Goal: Task Accomplishment & Management: Use online tool/utility

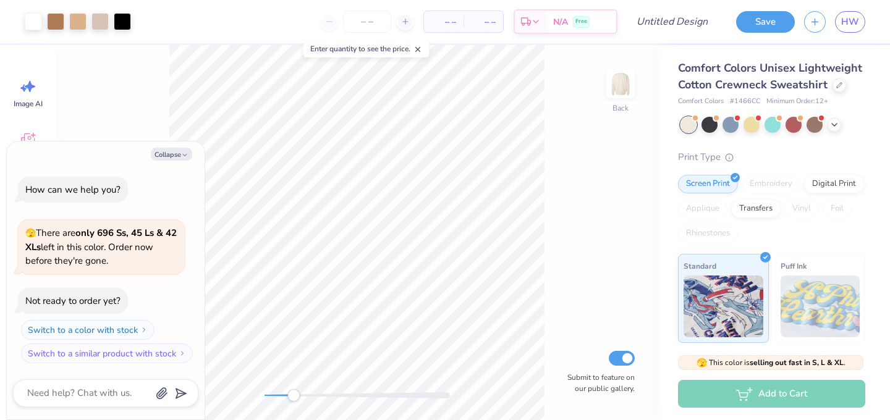
drag, startPoint x: 263, startPoint y: 389, endPoint x: 294, endPoint y: 391, distance: 31.0
click at [294, 391] on div "Accessibility label" at bounding box center [294, 396] width 12 height 12
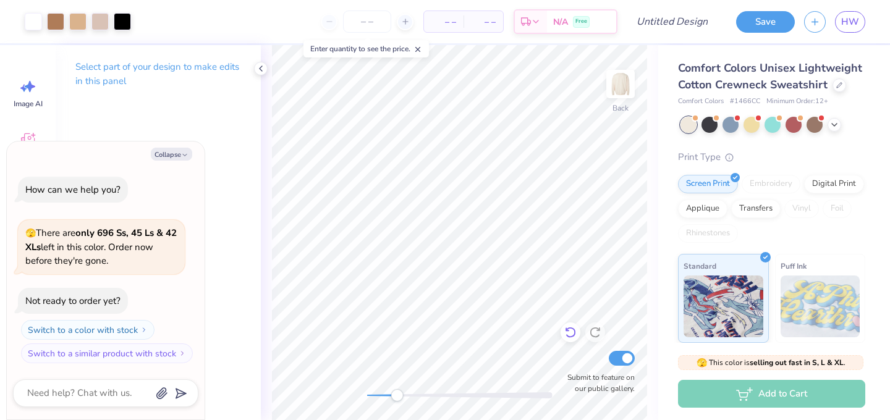
click at [566, 335] on icon at bounding box center [571, 332] width 12 height 12
click at [566, 335] on icon at bounding box center [570, 333] width 11 height 11
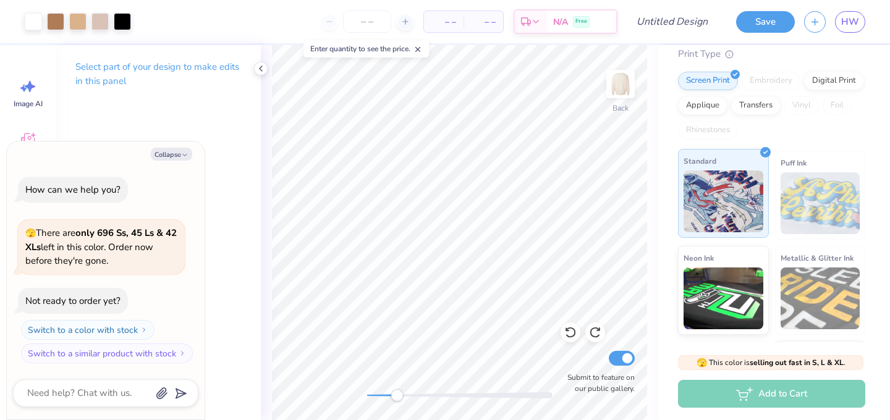
scroll to position [121, 0]
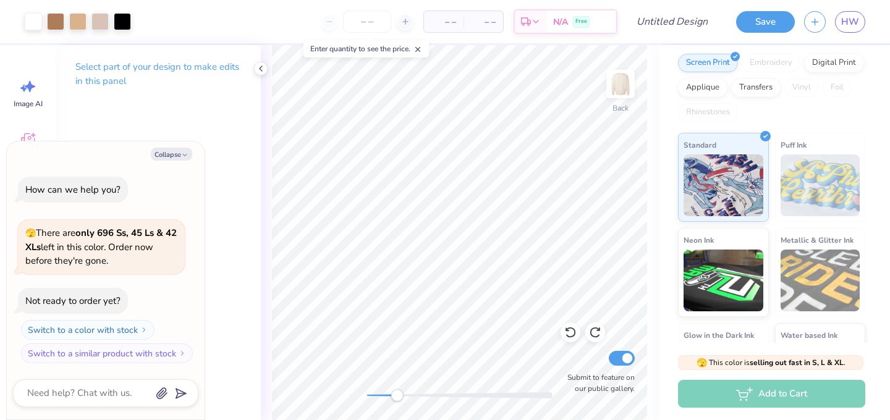
click at [777, 59] on div "Embroidery" at bounding box center [771, 63] width 59 height 19
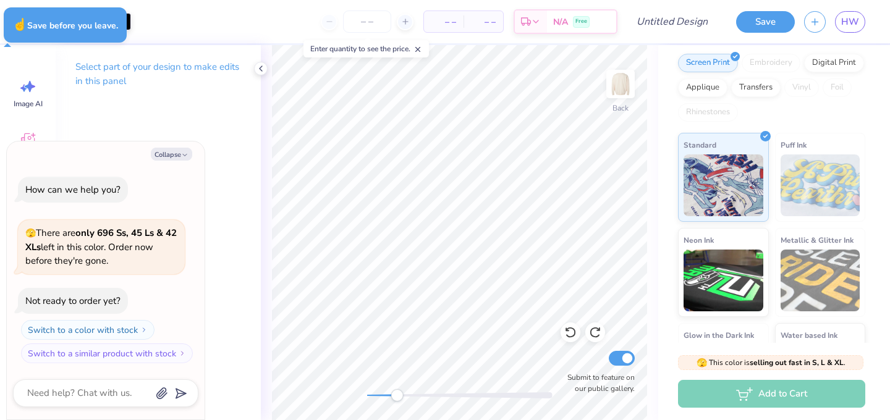
type textarea "x"
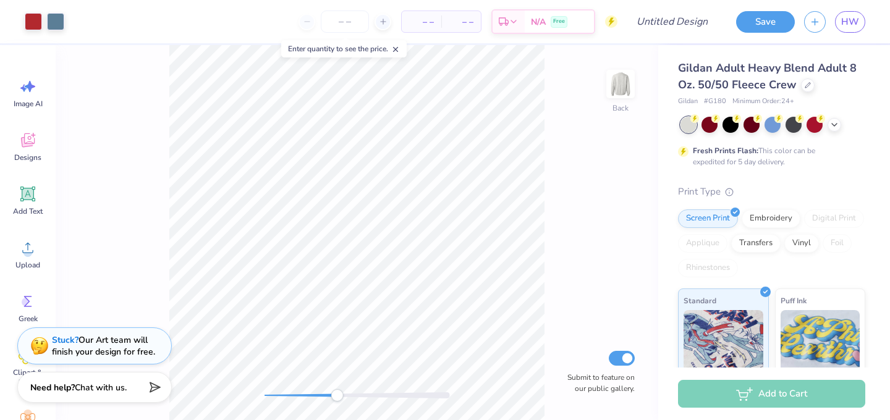
drag, startPoint x: 270, startPoint y: 398, endPoint x: 336, endPoint y: 394, distance: 66.8
click at [337, 394] on div "Accessibility label" at bounding box center [337, 396] width 12 height 12
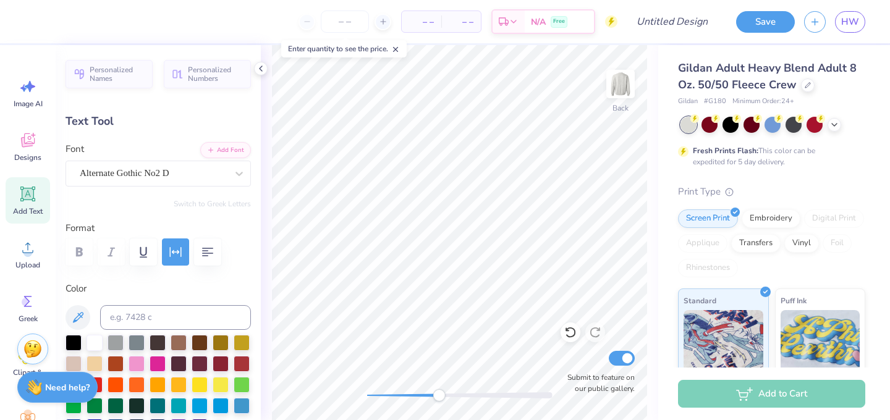
type textarea "PHI RHO"
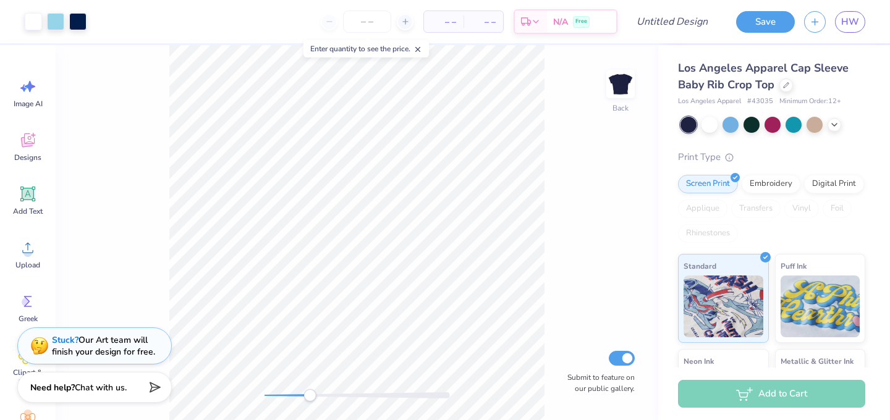
drag, startPoint x: 263, startPoint y: 395, endPoint x: 308, endPoint y: 396, distance: 44.5
click at [309, 396] on div "Accessibility label" at bounding box center [310, 396] width 12 height 12
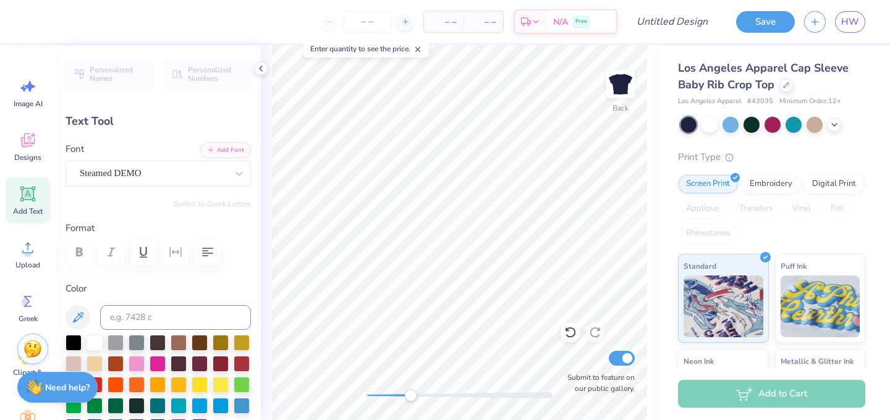
type input "2.49"
type input "1.51"
type input "1.43"
type textarea "Phi"
type input "5.72"
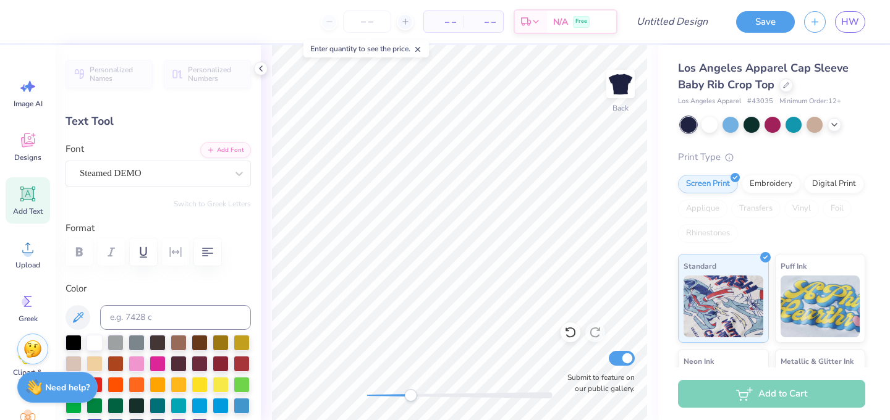
type input "1.55"
type input "3.00"
type textarea "Sigma"
type input "4.59"
type textarea "Rho"
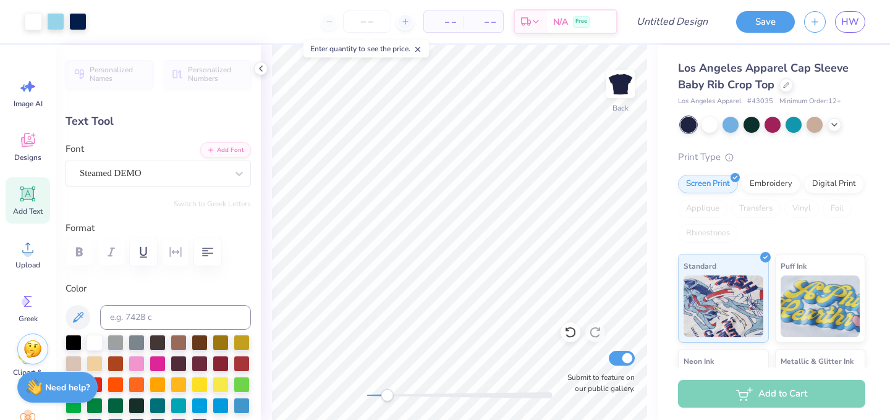
drag, startPoint x: 412, startPoint y: 398, endPoint x: 388, endPoint y: 394, distance: 23.7
click at [389, 394] on div "Accessibility label" at bounding box center [387, 396] width 12 height 12
type input "2.32"
type input "1.45"
type input "1.46"
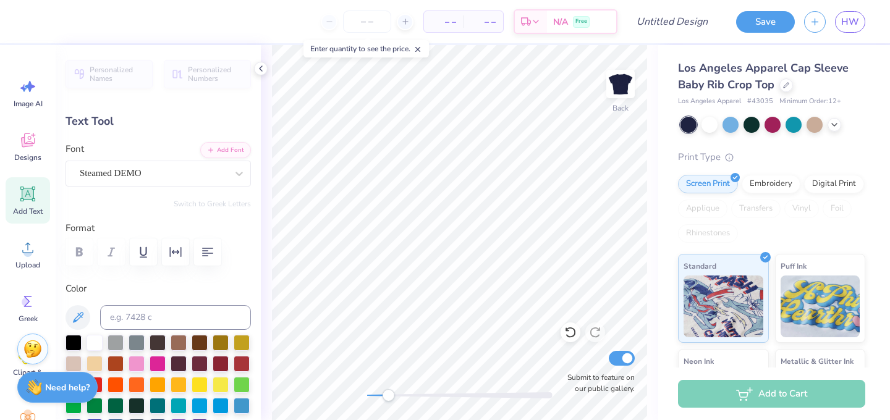
scroll to position [1, 0]
type textarea "Phi"
type input "5.63"
type input "1.55"
type input "4.59"
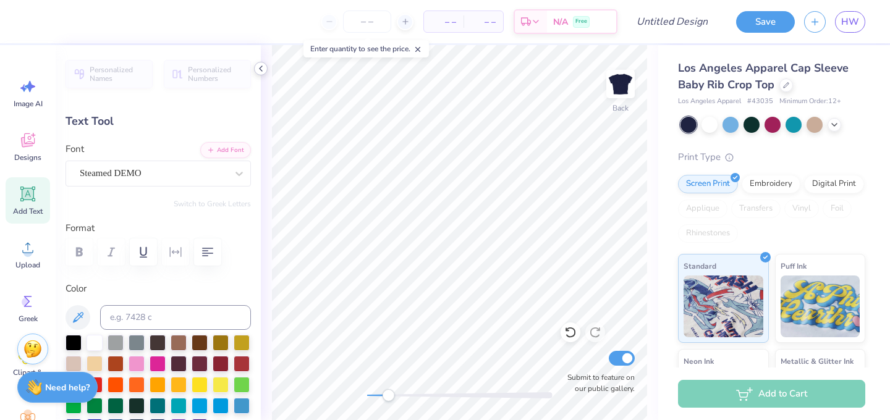
click at [263, 69] on icon at bounding box center [261, 69] width 10 height 10
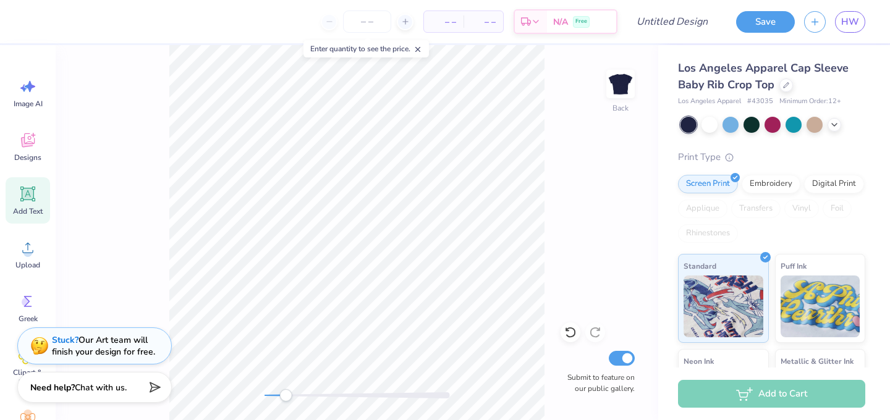
type input "5.71"
type input "1.56"
type input "3.00"
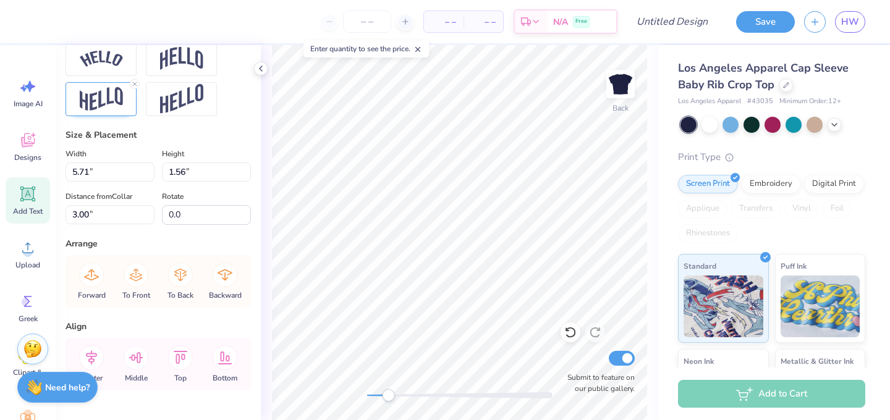
scroll to position [568, 0]
type input "5.63"
type input "1.55"
type input "4.59"
type input "2.32"
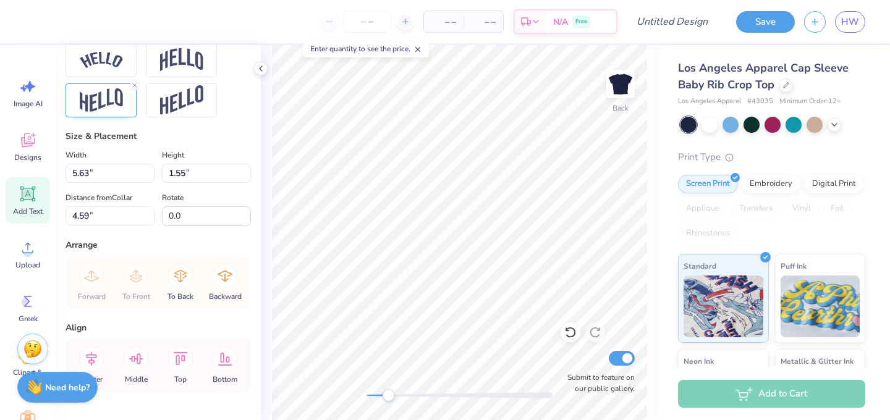
type input "1.45"
type input "1.46"
type input "5.63"
type input "1.55"
type input "4.59"
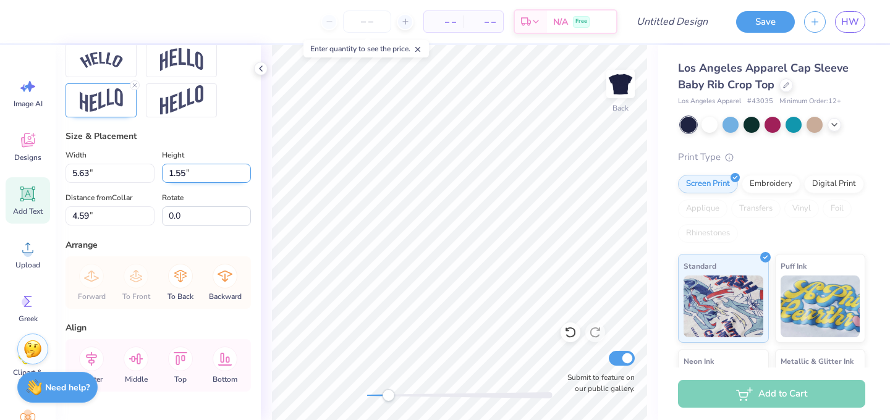
click at [226, 176] on input "1.55" at bounding box center [206, 173] width 89 height 19
type input "1.45"
type input "5.27"
type input "4.64"
type input "2.32"
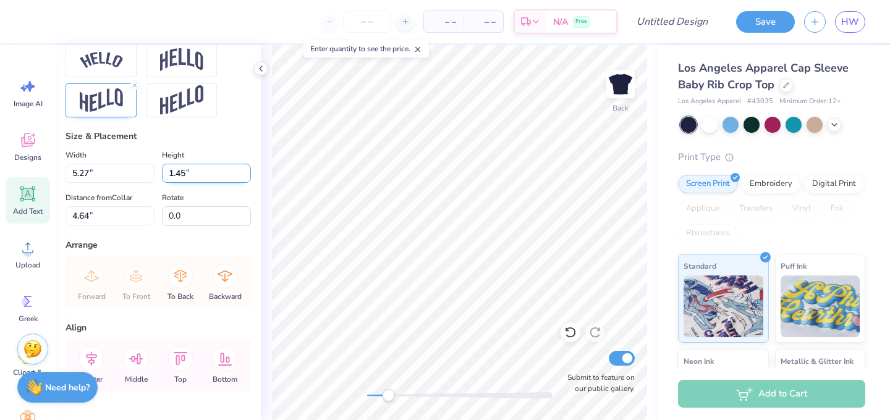
type input "1.55"
type input "5.27"
type input "4.64"
click at [87, 173] on input "5.27" at bounding box center [110, 173] width 89 height 19
type input "2.57"
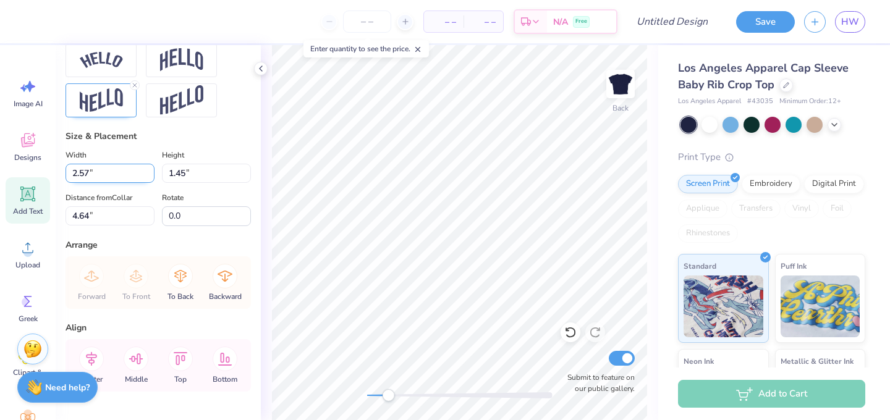
type input "0.71"
type input "5.01"
type input "2.32"
type input "1.45"
type input "1.55"
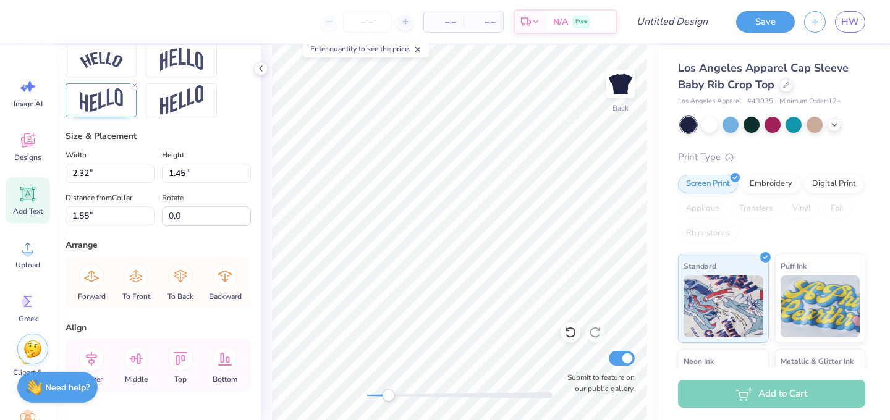
type input "2.57"
type input "0.71"
type input "5.01"
drag, startPoint x: 184, startPoint y: 172, endPoint x: 155, endPoint y: 170, distance: 29.1
click at [155, 170] on div "Width 2.57 2.57 " Height 0.71 0.71 "" at bounding box center [158, 165] width 185 height 35
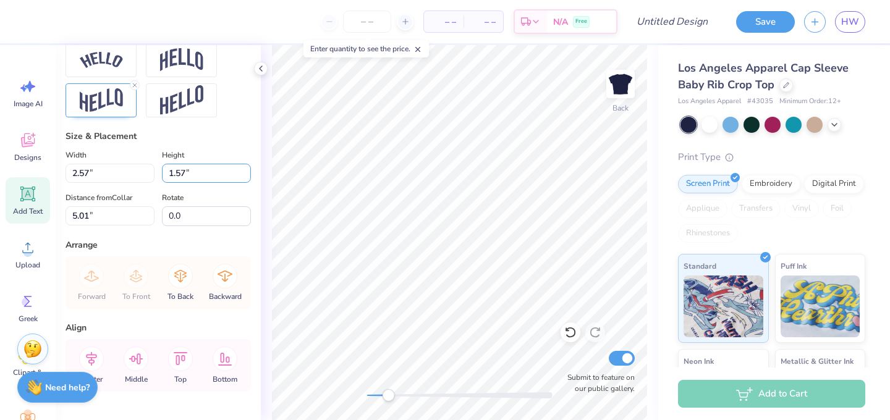
type input "1.57"
type input "5.71"
type input "4.58"
type input "2.32"
type input "1.45"
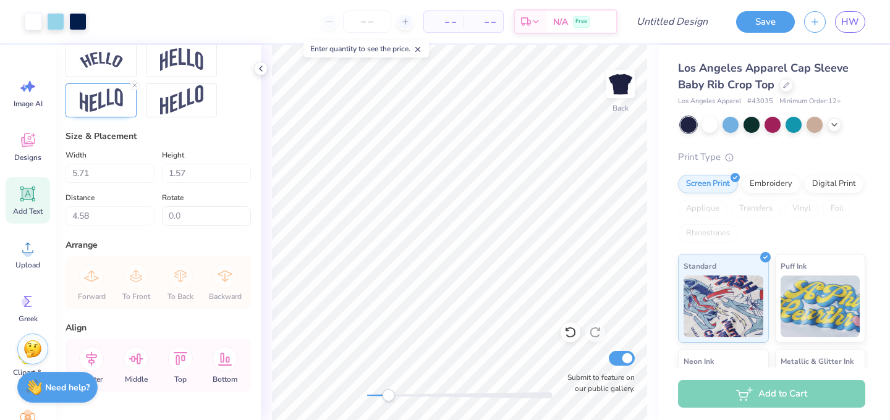
type input "1.55"
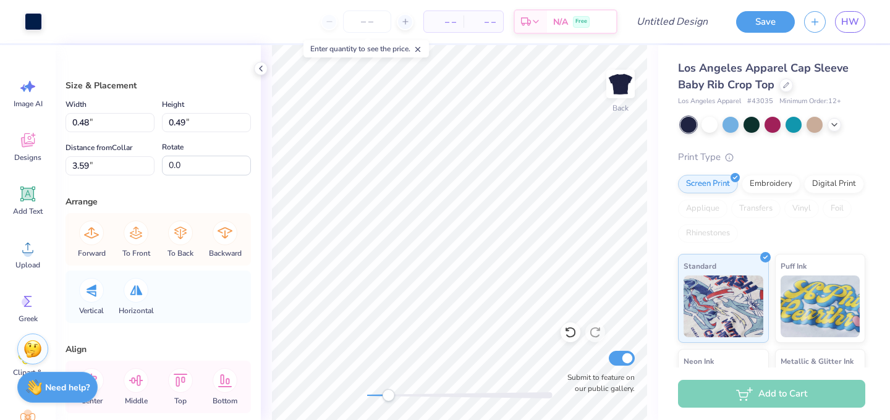
type input "0.80"
type input "0.91"
type input "3.37"
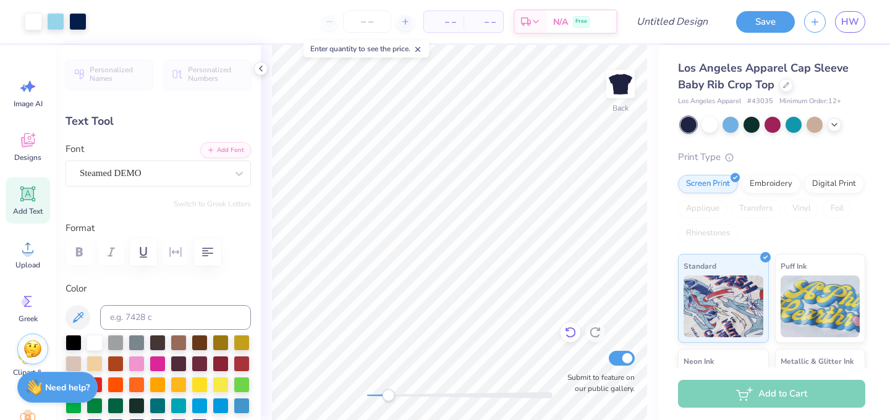
click at [573, 337] on icon at bounding box center [570, 333] width 11 height 11
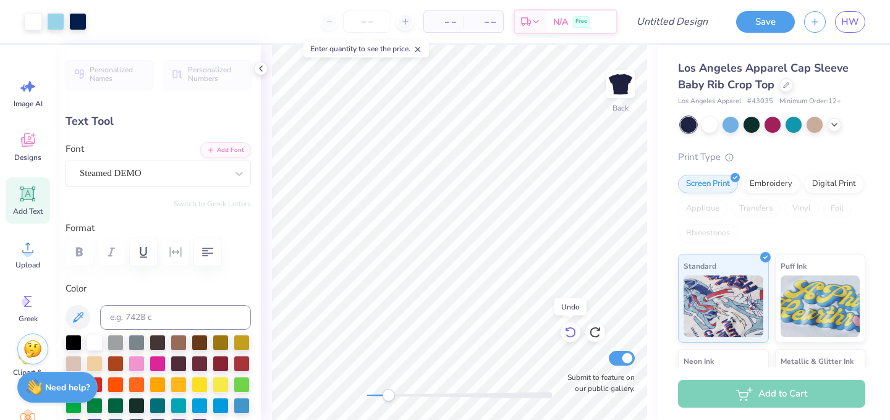
click at [573, 337] on icon at bounding box center [570, 333] width 11 height 11
click at [596, 331] on icon at bounding box center [595, 332] width 12 height 12
drag, startPoint x: 390, startPoint y: 395, endPoint x: 414, endPoint y: 396, distance: 24.1
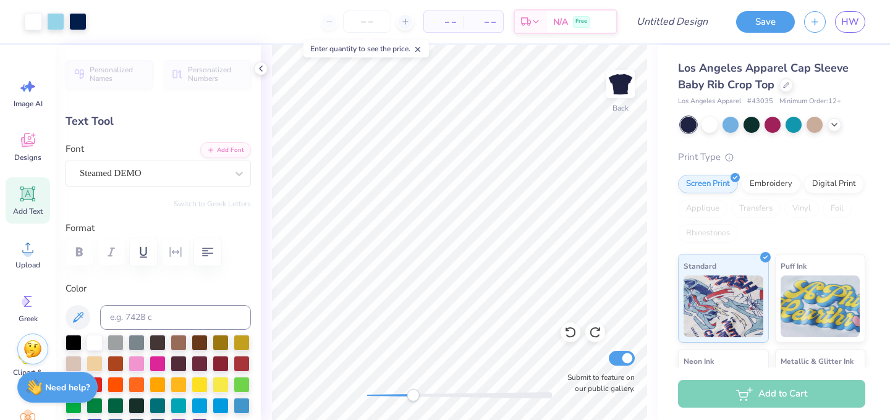
click at [414, 396] on div "Accessibility label" at bounding box center [413, 396] width 12 height 12
type input "1.56"
type input "3.00"
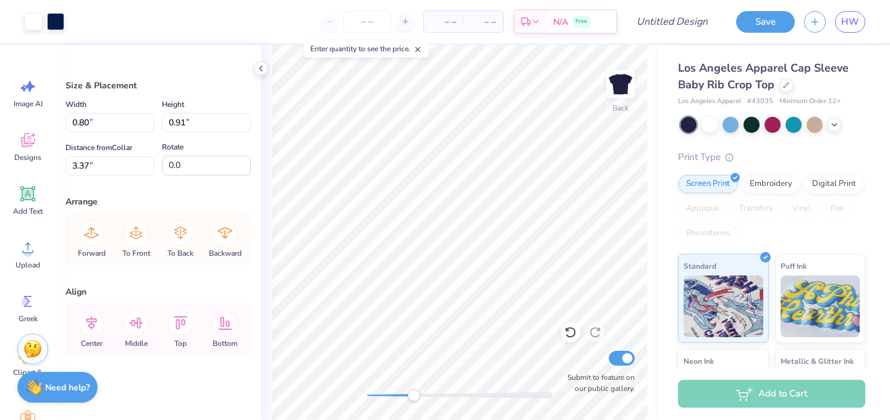
type input "4.78"
type input "0.84"
type input "0.87"
type input "4.82"
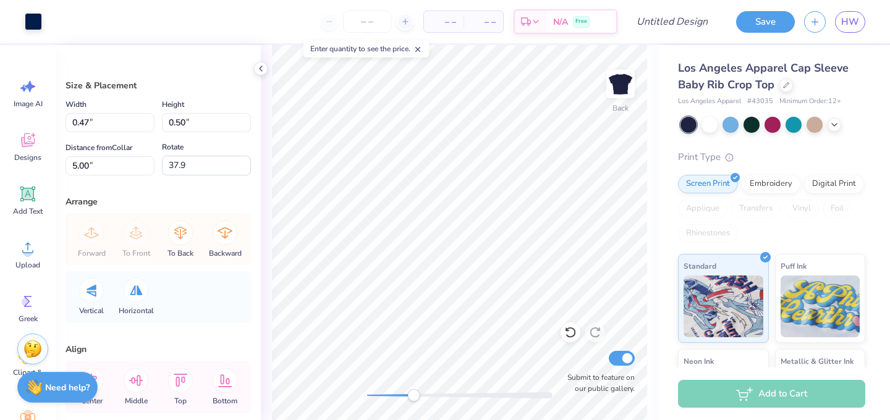
type input "0.3"
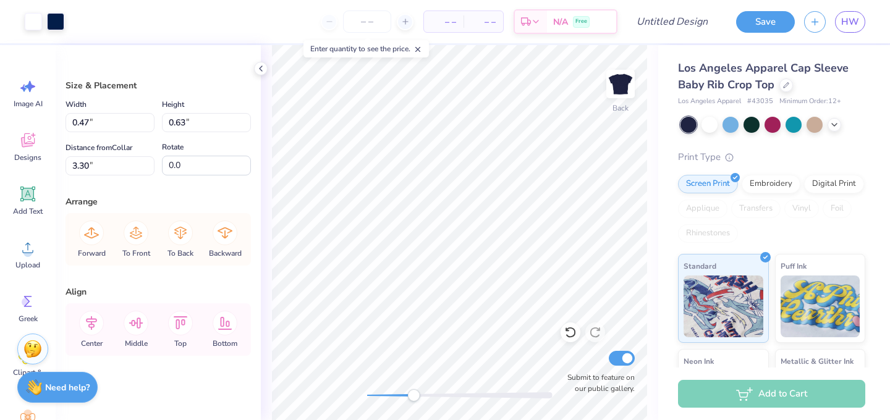
type input "6.36"
type input "3.35"
type input "1.74"
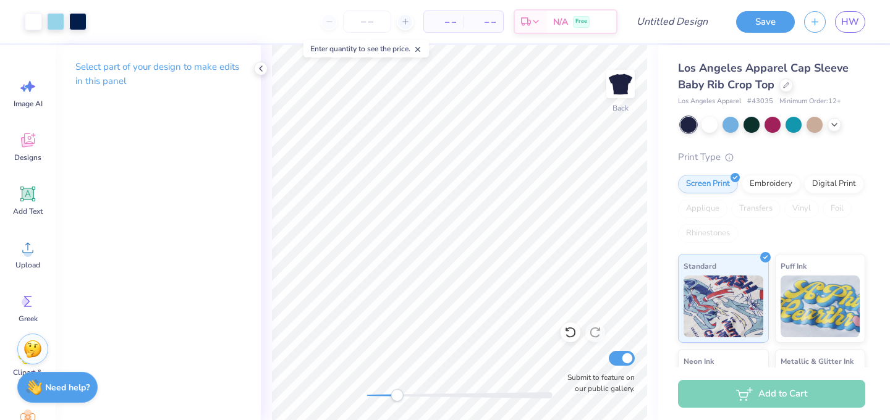
drag, startPoint x: 412, startPoint y: 396, endPoint x: 397, endPoint y: 396, distance: 15.5
click at [397, 396] on div "Accessibility label" at bounding box center [397, 396] width 12 height 12
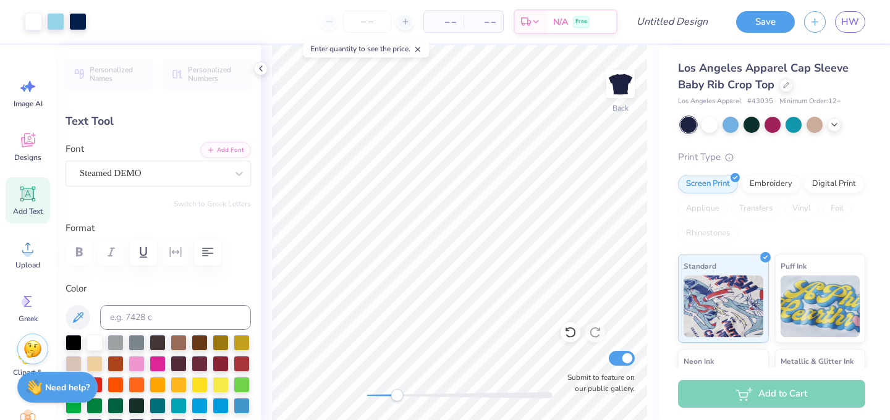
type input "2.32"
type input "1.45"
type input "1.55"
type input "2.63"
type input "1.65"
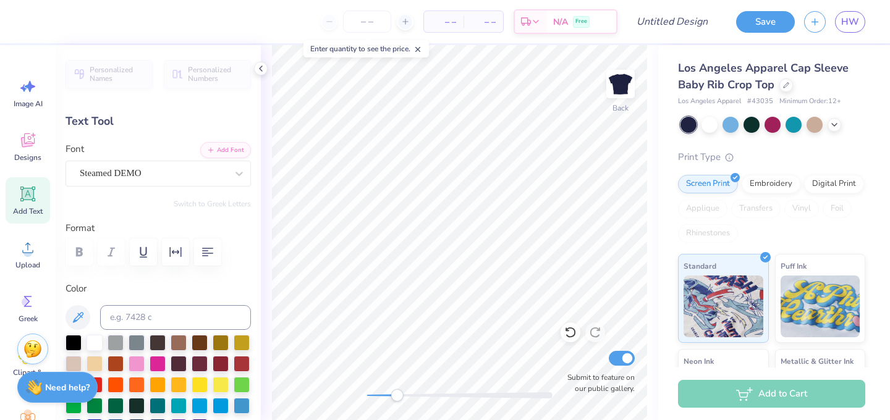
type input "1.35"
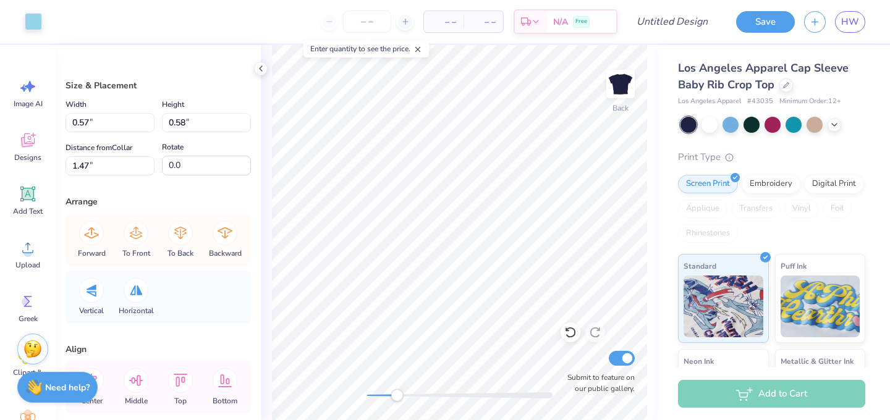
type input "0.34"
type input "1.88"
type input "0.47"
type input "0.63"
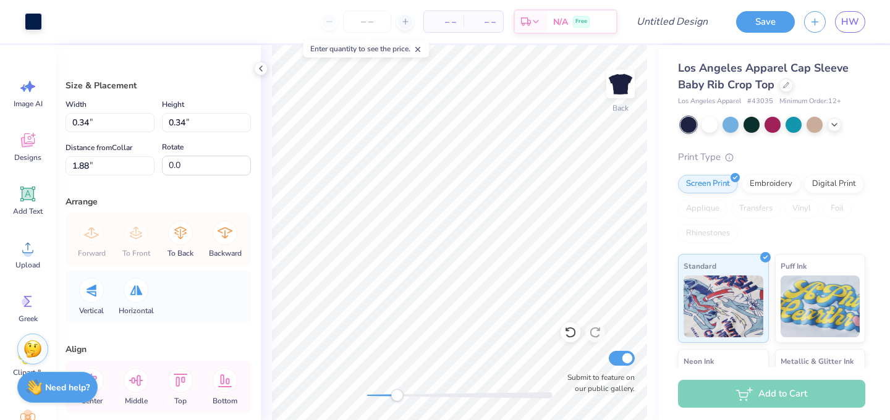
type input "1.74"
type input "0.62"
type input "0.61"
type input "3.98"
type input "0.80"
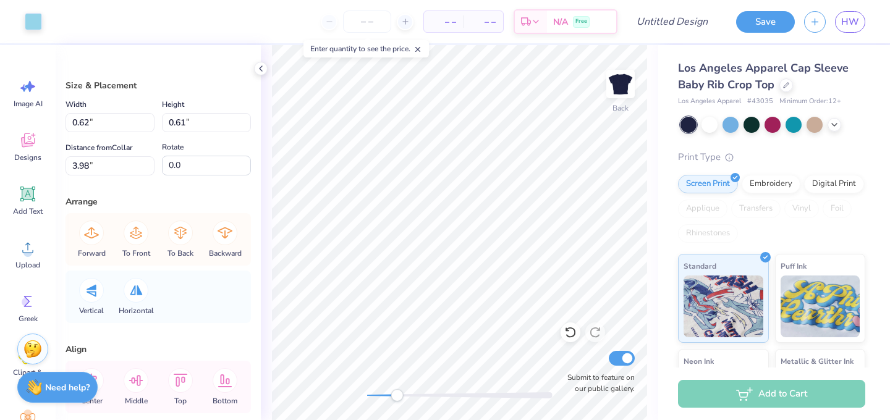
type input "0.72"
type input "2.80"
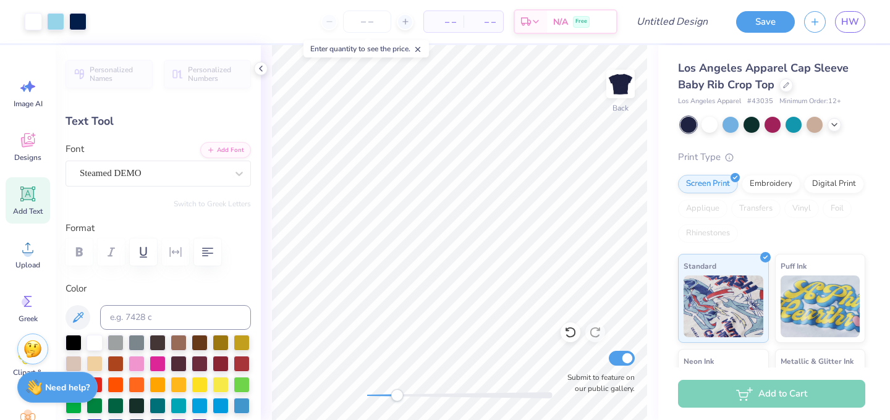
type input "1.56"
type input "3.00"
type input "1.57"
type input "4.57"
type input "-0.2"
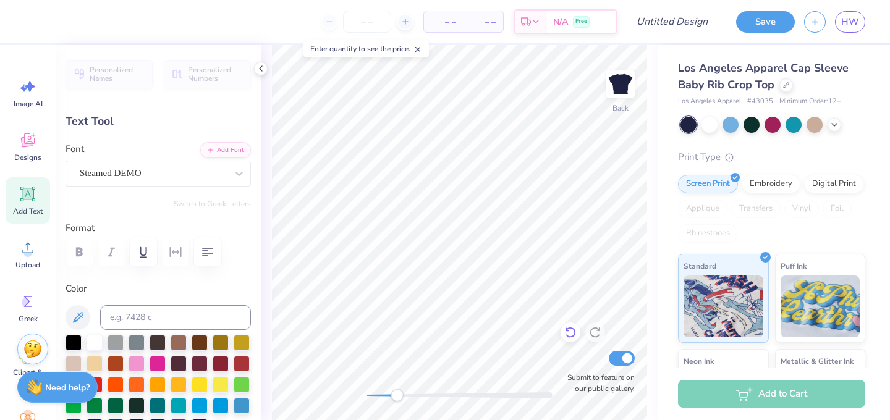
click at [570, 341] on div at bounding box center [571, 333] width 20 height 20
type input "4.49"
type input "0.0"
click at [570, 341] on div at bounding box center [571, 333] width 20 height 20
type input "4.57"
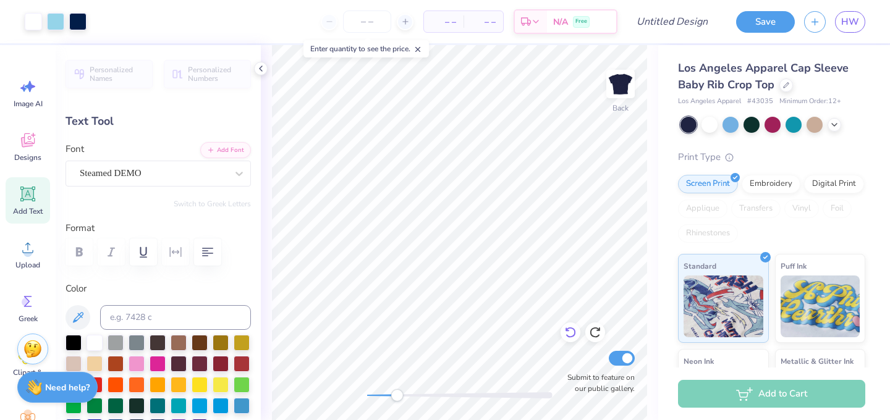
type input "1.56"
type input "3.00"
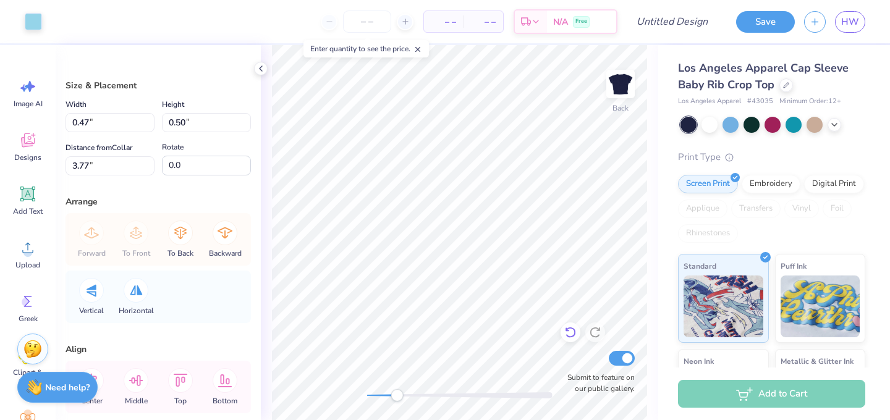
type input "10.4"
type input "0.57"
type input "0.58"
type input "1.16"
type input "0.0"
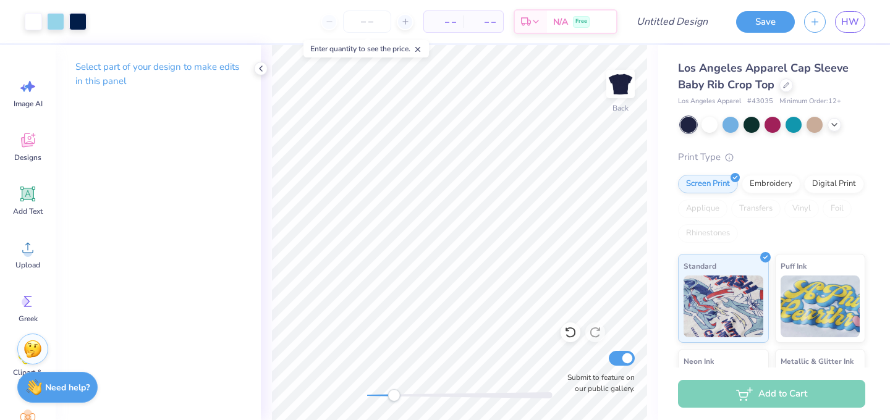
click at [394, 397] on div "Accessibility label" at bounding box center [394, 396] width 12 height 12
drag, startPoint x: 396, startPoint y: 395, endPoint x: 383, endPoint y: 396, distance: 12.4
click at [383, 396] on div "Accessibility label" at bounding box center [384, 396] width 12 height 12
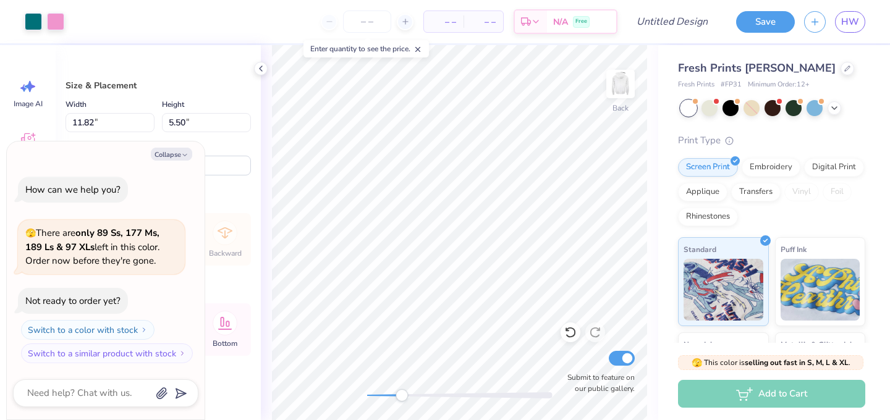
drag, startPoint x: 368, startPoint y: 391, endPoint x: 407, endPoint y: 393, distance: 39.6
click at [408, 393] on div "Accessibility label" at bounding box center [402, 396] width 12 height 12
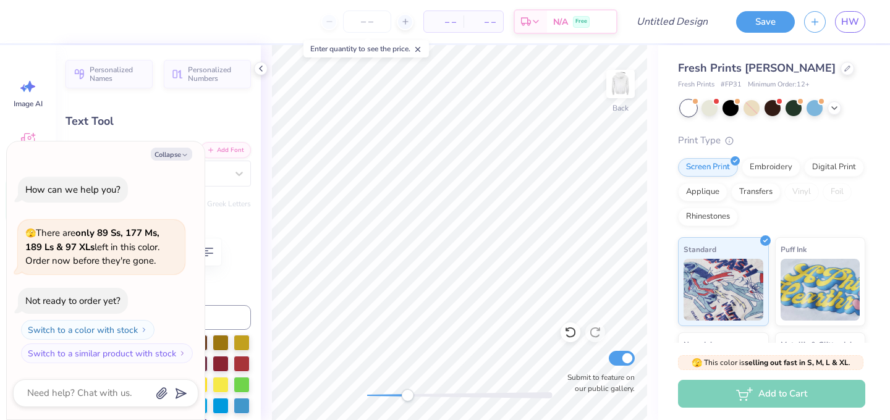
scroll to position [0, 1]
type textarea "x"
type textarea "P"
type textarea "x"
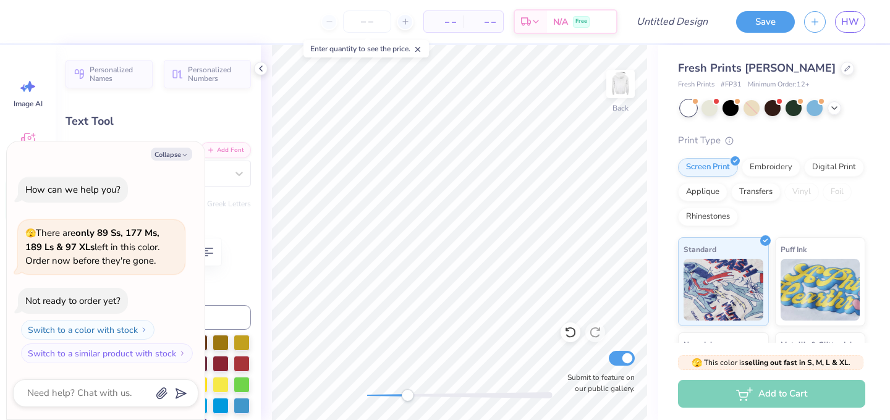
type textarea "Ph"
type textarea "x"
type textarea "Phi"
type textarea "x"
type textarea "Phi"
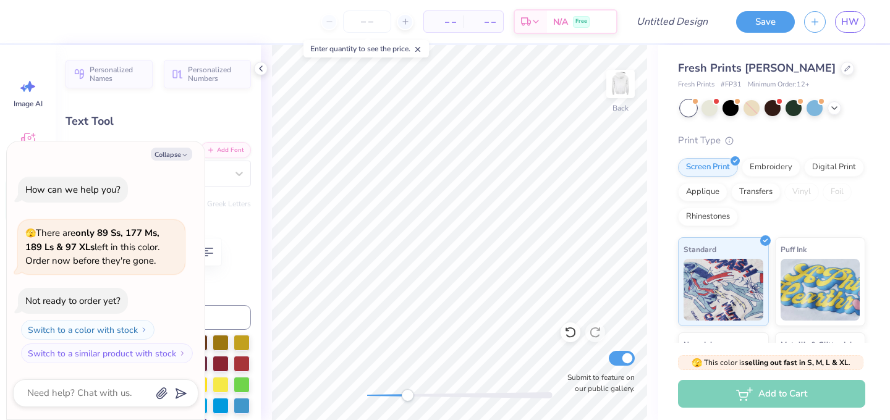
type textarea "x"
type textarea "Phi S"
type textarea "x"
type textarea "Phi Si"
type textarea "x"
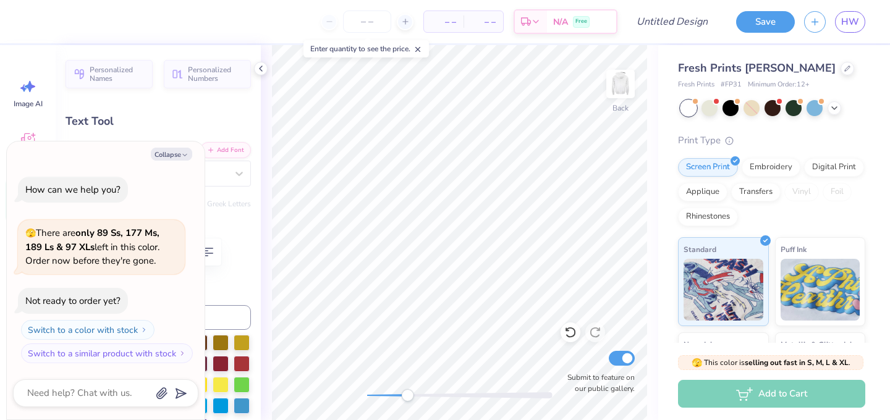
type textarea "Phi Sig"
type textarea "x"
type textarea "Phi Sigm"
type textarea "x"
type textarea "Phi Sigma"
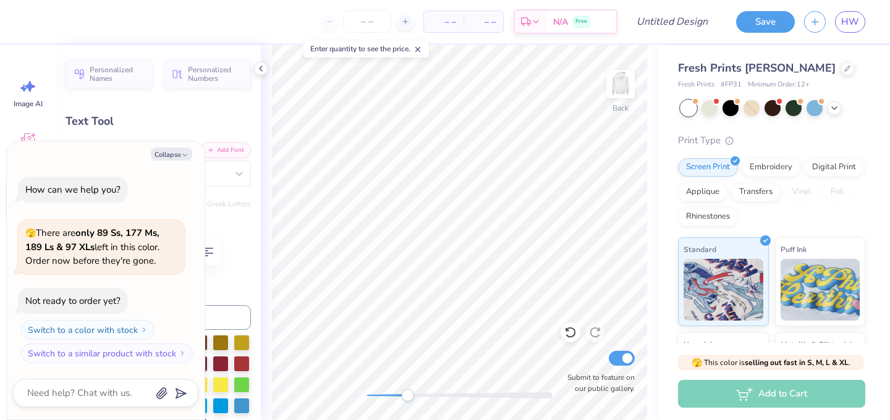
type textarea "x"
type textarea "Phi Sigma"
type textarea "x"
type textarea "Phi Sigma R"
type textarea "x"
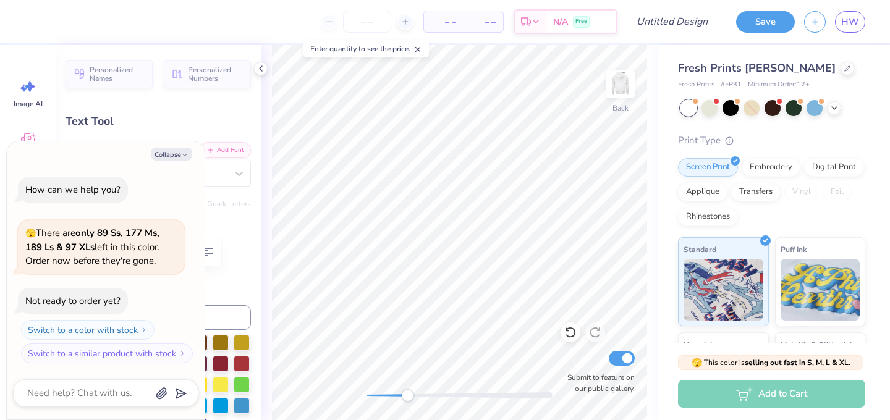
type textarea "Phi Sigma Rh"
type textarea "x"
type textarea "Phi Sigma Rho"
click at [684, 106] on div at bounding box center [689, 108] width 16 height 16
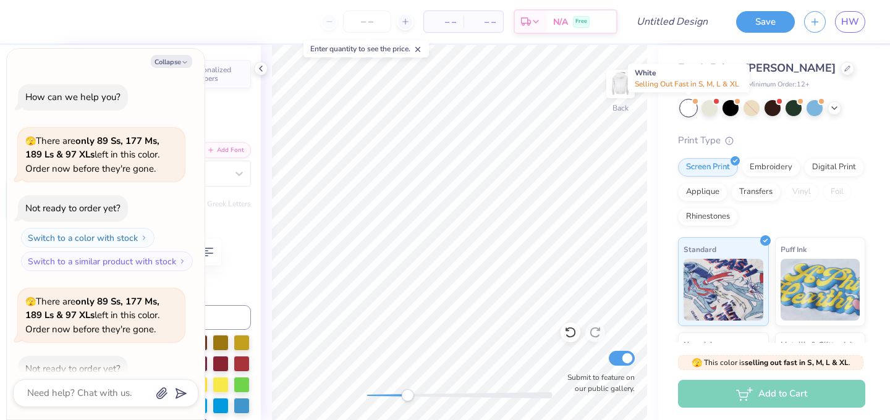
scroll to position [68, 0]
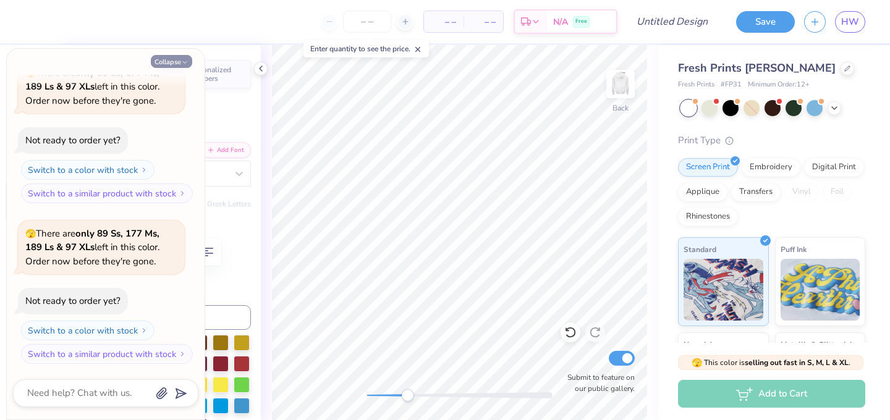
click at [184, 61] on icon "button" at bounding box center [184, 62] width 7 height 7
type textarea "x"
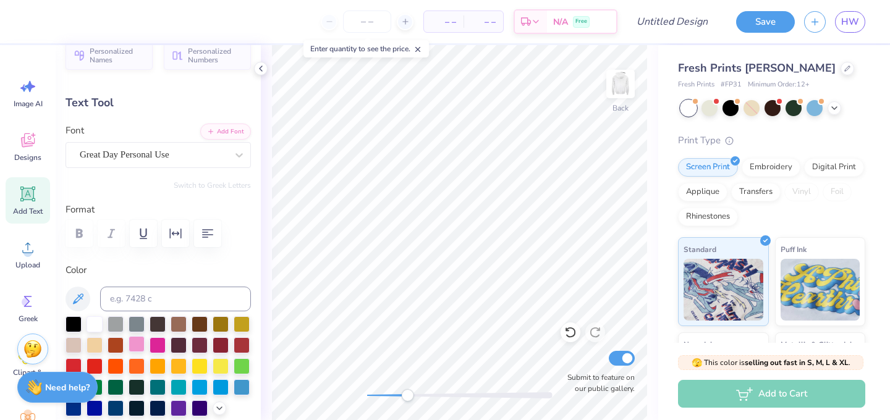
scroll to position [21, 0]
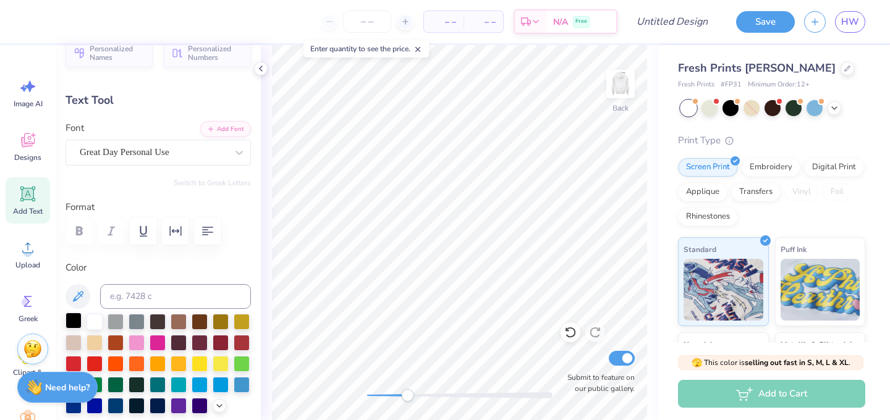
click at [76, 320] on div at bounding box center [74, 321] width 16 height 16
type input "-0.2"
type input "11.59"
type input "2.44"
type input "10.70"
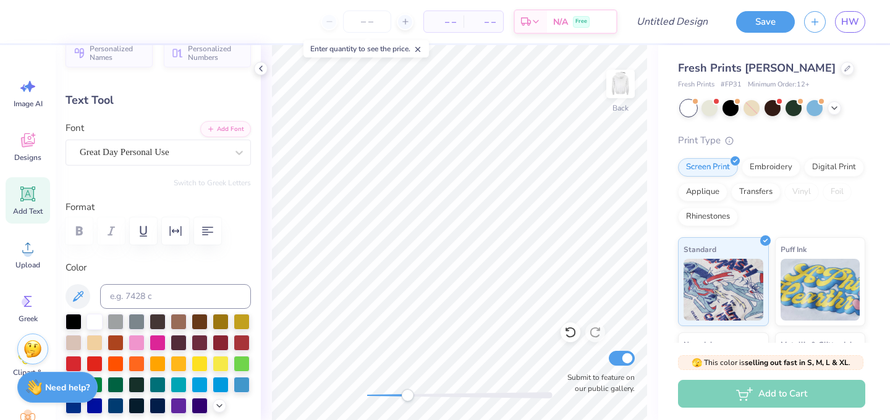
click at [816, 64] on div "Fresh Prints [PERSON_NAME]" at bounding box center [771, 68] width 187 height 17
click at [841, 66] on div at bounding box center [848, 68] width 14 height 14
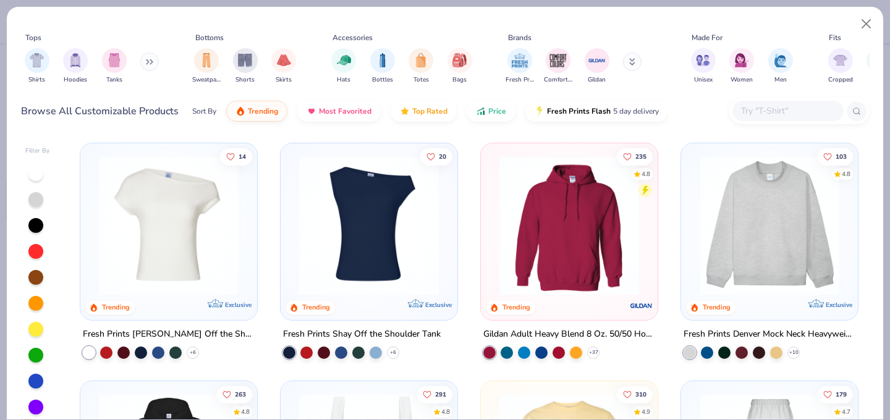
click at [331, 212] on img at bounding box center [369, 226] width 152 height 140
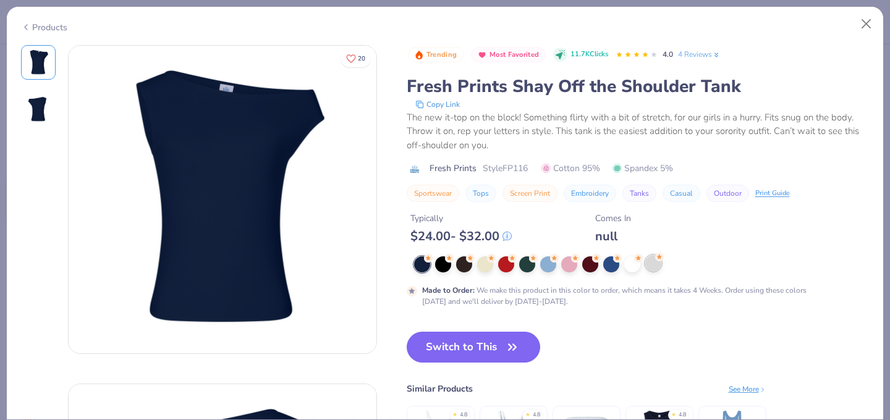
click at [650, 258] on div at bounding box center [654, 263] width 16 height 16
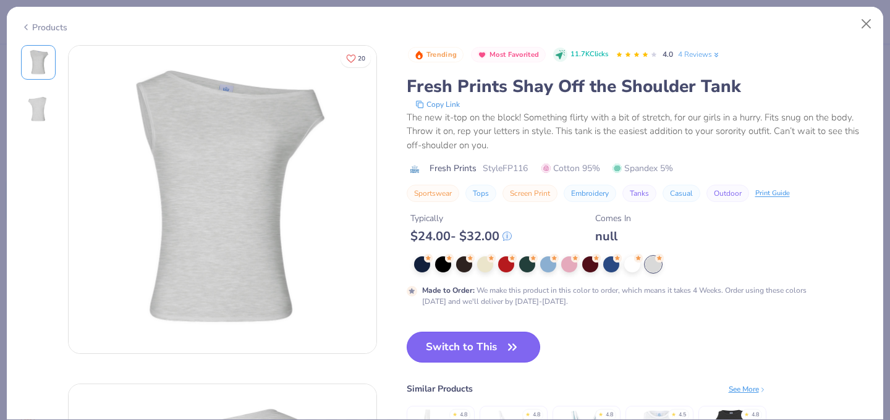
click at [465, 353] on button "Switch to This" at bounding box center [474, 347] width 134 height 31
type input "0.0"
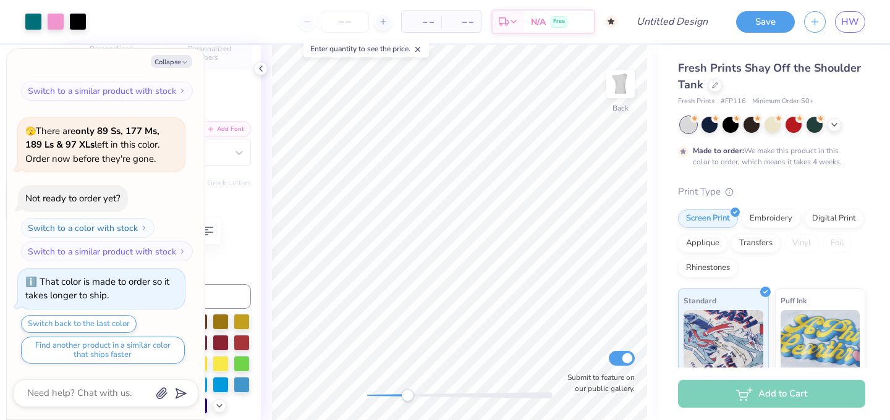
type textarea "x"
type input "8.86"
type input "-0.2"
drag, startPoint x: 409, startPoint y: 396, endPoint x: 385, endPoint y: 393, distance: 24.9
click at [385, 393] on div "Accessibility label" at bounding box center [389, 396] width 12 height 12
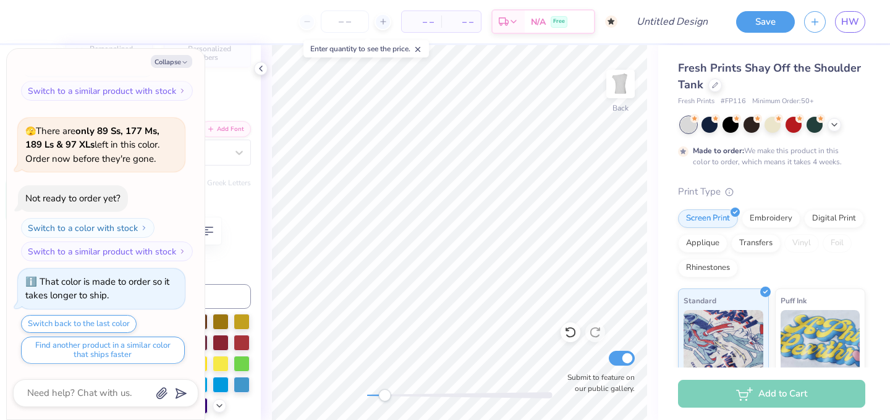
type textarea "x"
type input "0.0"
type textarea "x"
type input "8.31"
type input "-0.2"
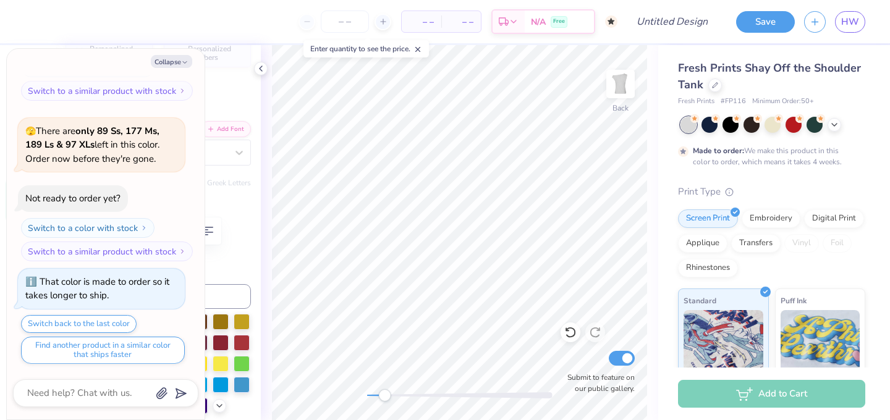
scroll to position [0, 2]
type textarea "x"
type input "0.0"
type textarea "x"
type input "-0.2"
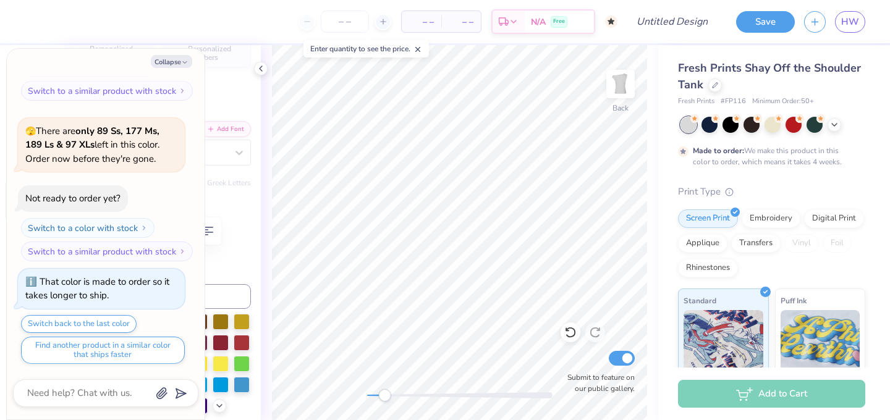
type textarea "x"
type input "10.04"
type input "2.11"
type input "8.64"
type textarea "x"
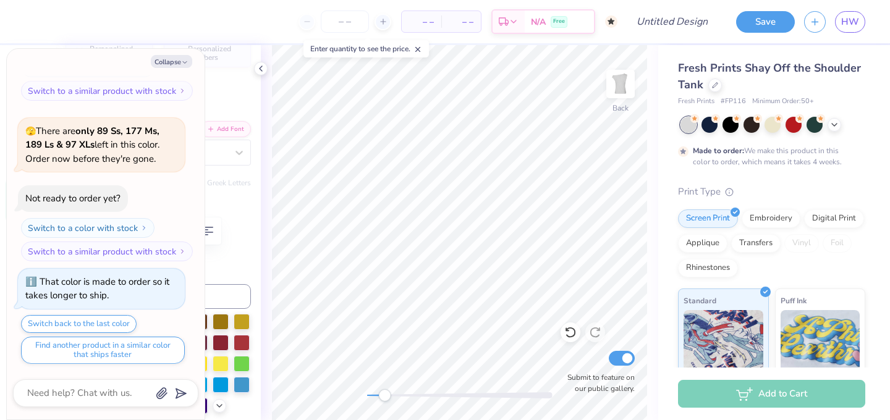
type input "0.0"
type textarea "x"
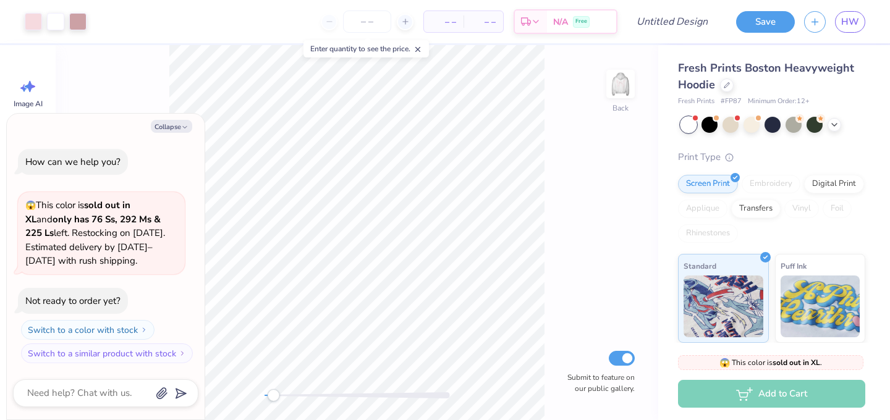
click at [273, 398] on div "Accessibility label" at bounding box center [273, 396] width 12 height 12
click at [619, 80] on img at bounding box center [620, 83] width 49 height 49
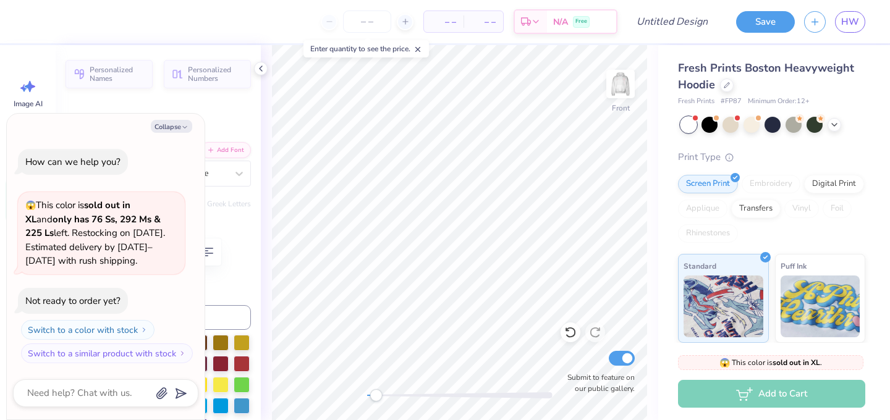
type textarea "x"
type textarea "P"
type textarea "x"
type textarea "Ph"
type textarea "x"
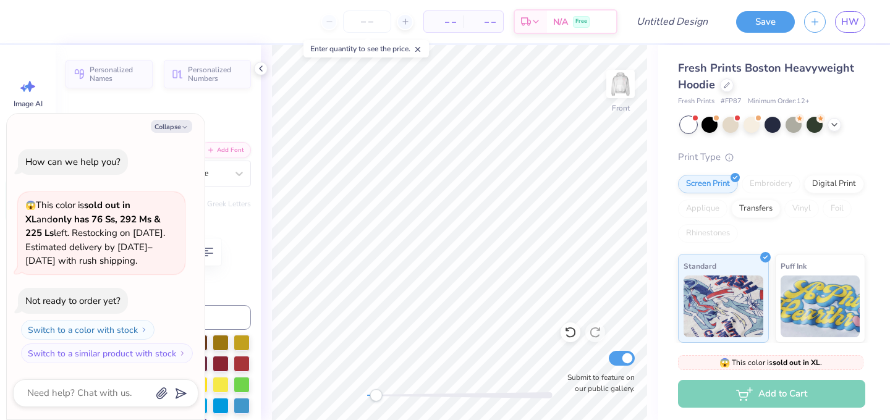
type textarea "Phi"
type textarea "x"
type textarea "Phi"
type textarea "x"
type textarea "Phi S"
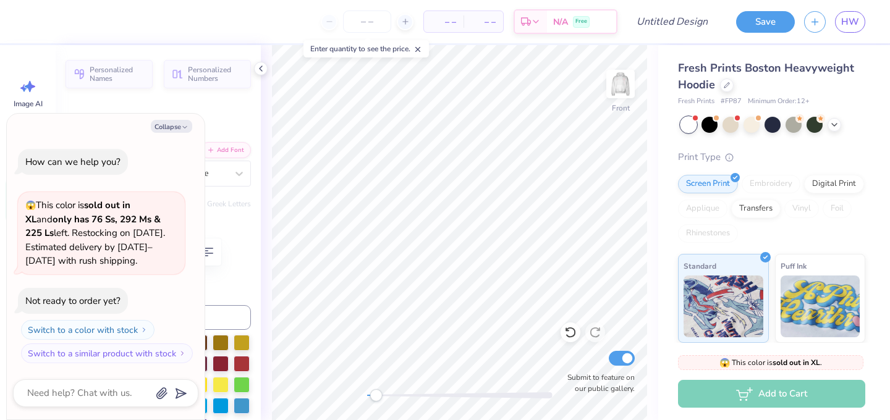
type textarea "x"
type textarea "Phi Si"
type textarea "x"
type textarea "Phi Sig"
type textarea "x"
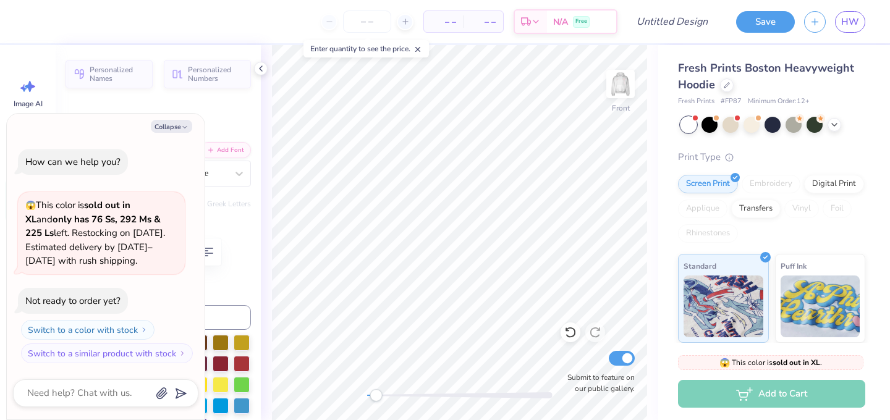
type textarea "Phi Sigma"
type textarea "x"
type textarea "Phi Sigma"
type textarea "x"
type textarea "Phi Sigma R"
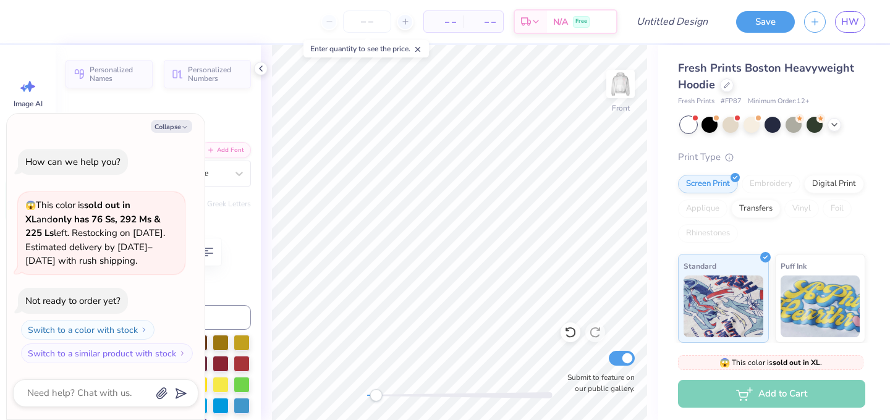
type textarea "x"
type textarea "Phi Sigma Rh"
type textarea "x"
type textarea "Phi Sigma Rho"
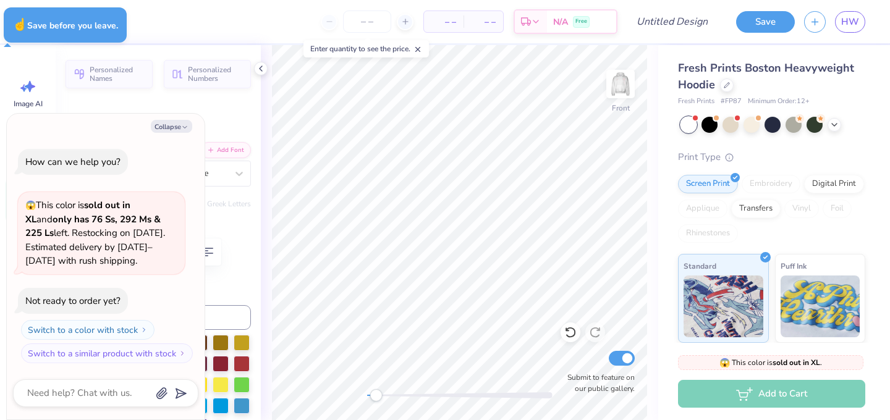
type textarea "x"
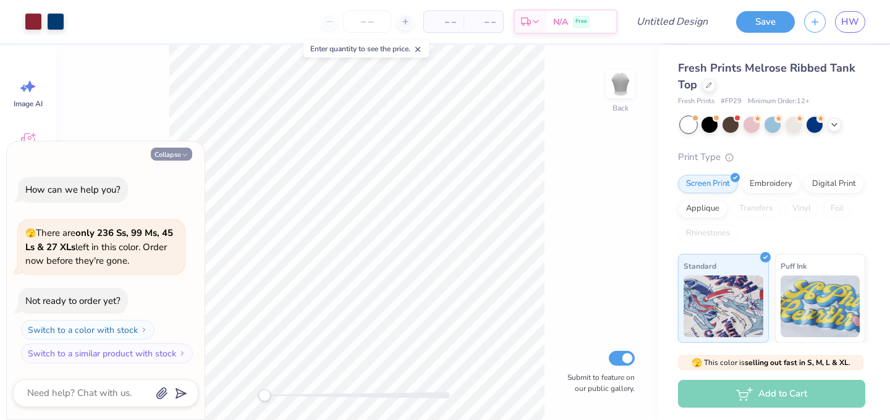
click at [174, 158] on button "Collapse" at bounding box center [171, 154] width 41 height 13
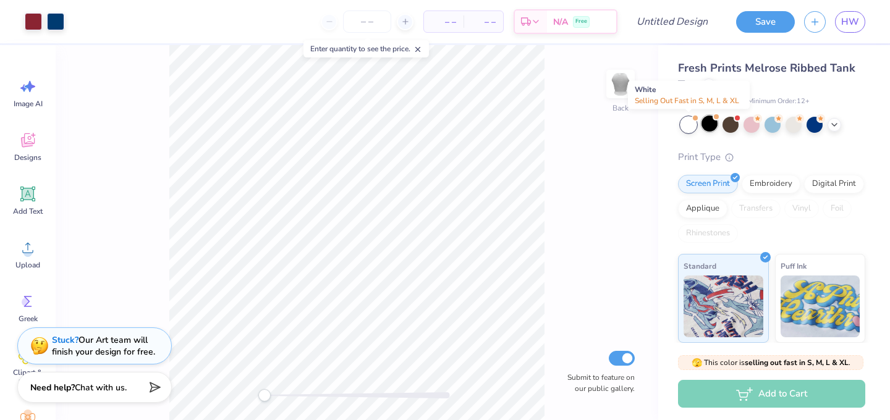
click at [704, 127] on div at bounding box center [710, 124] width 16 height 16
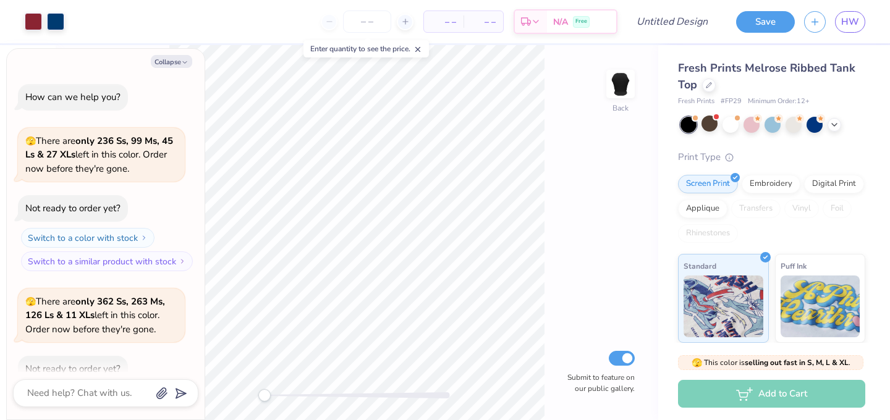
scroll to position [68, 0]
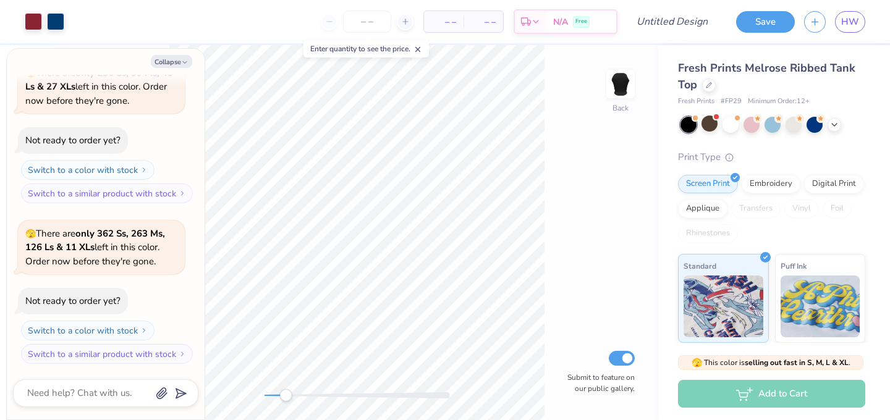
drag, startPoint x: 269, startPoint y: 393, endPoint x: 288, endPoint y: 393, distance: 18.6
click at [288, 393] on div "Accessibility label" at bounding box center [285, 396] width 12 height 12
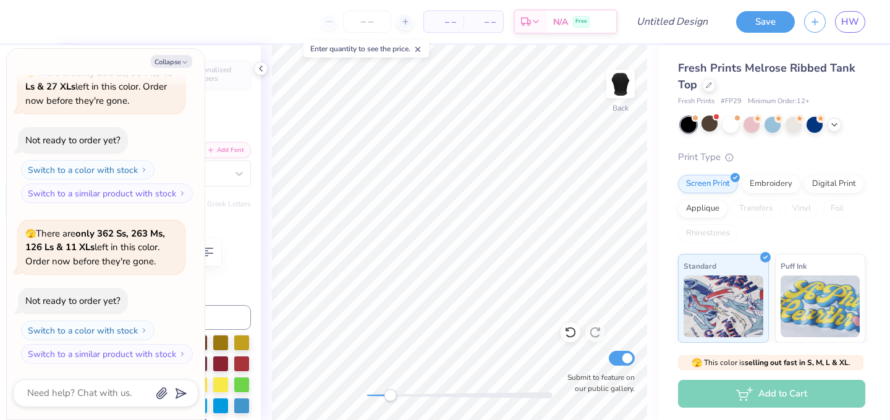
scroll to position [0, 4]
click at [174, 56] on button "Collapse" at bounding box center [171, 61] width 41 height 13
type textarea "x"
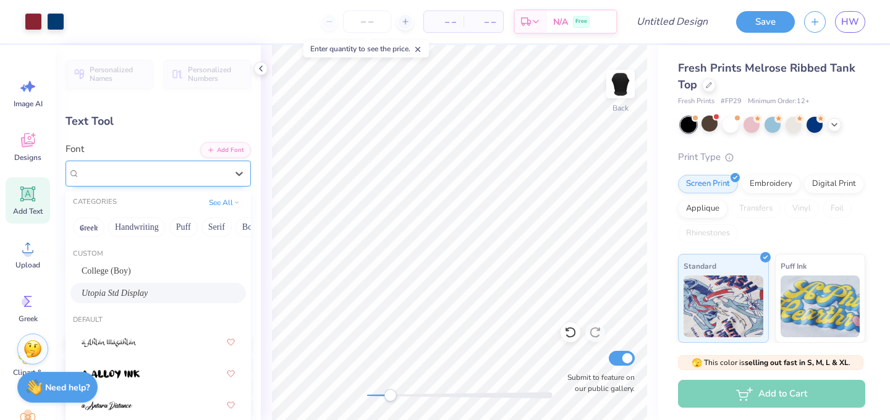
click at [172, 173] on div "Utopia Std Display" at bounding box center [154, 173] width 150 height 19
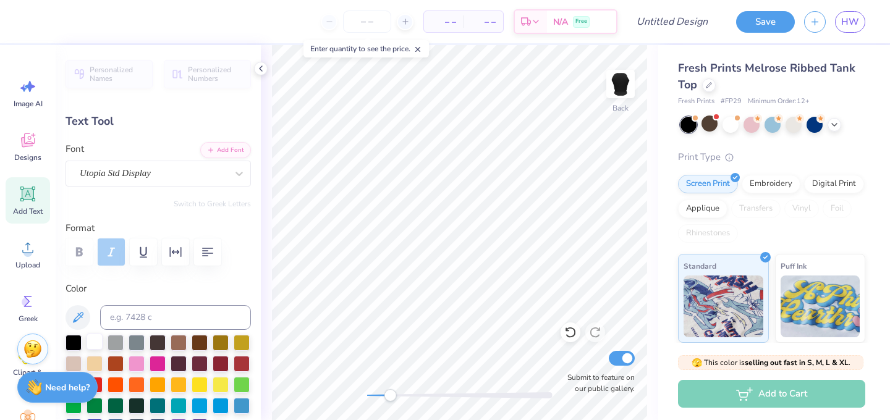
click at [97, 347] on div at bounding box center [95, 342] width 16 height 16
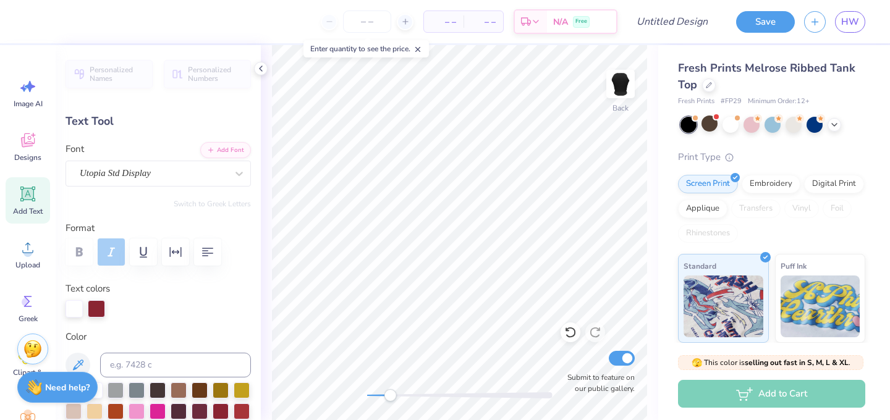
scroll to position [48, 0]
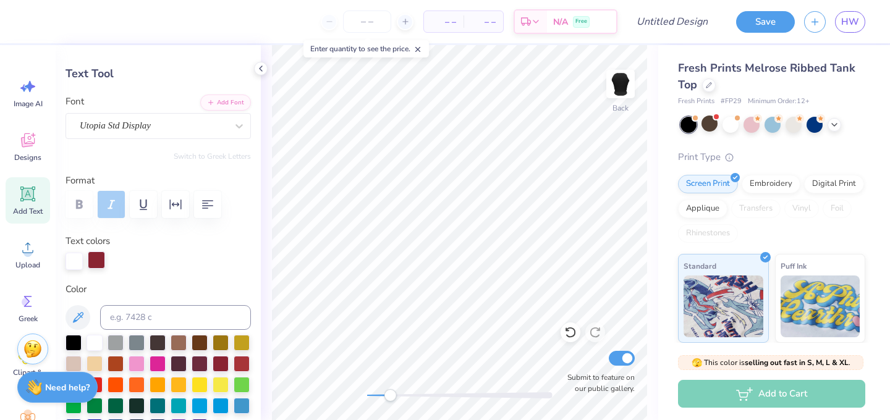
click at [98, 265] on div at bounding box center [96, 260] width 17 height 17
click at [91, 263] on div at bounding box center [96, 261] width 17 height 17
click at [96, 263] on div at bounding box center [96, 260] width 17 height 17
click at [99, 343] on div at bounding box center [95, 342] width 16 height 16
click at [98, 258] on div at bounding box center [96, 260] width 17 height 17
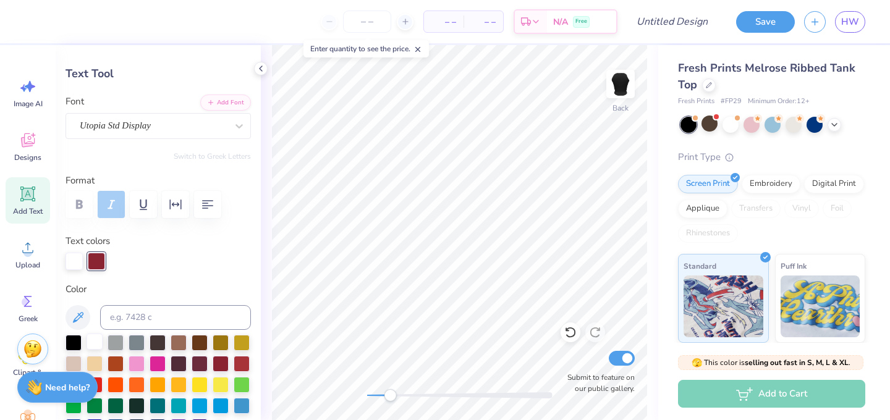
click at [93, 345] on div at bounding box center [95, 342] width 16 height 16
click at [93, 266] on div at bounding box center [96, 260] width 17 height 17
type textarea "e"
type textarea "O"
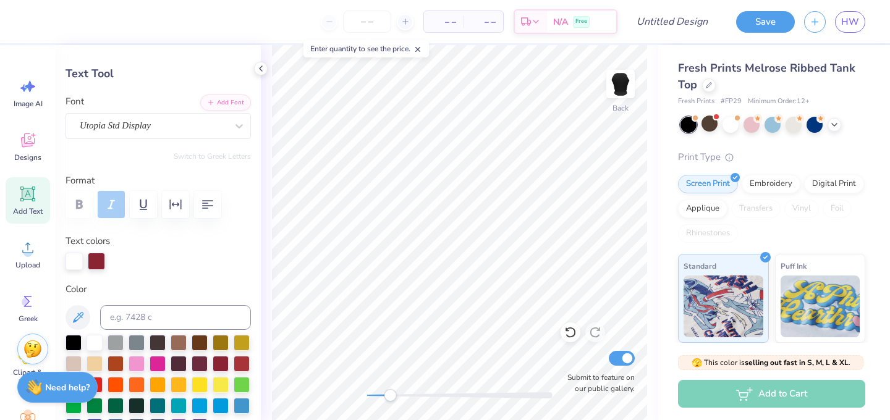
type textarea "Phi Sigma Rho"
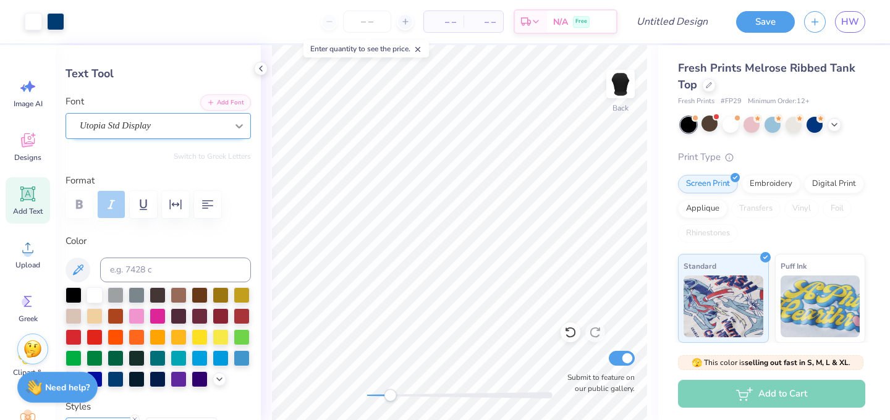
type input "2.84"
type input "0.48"
type input "7.10"
type input "5.97"
type input "1.00"
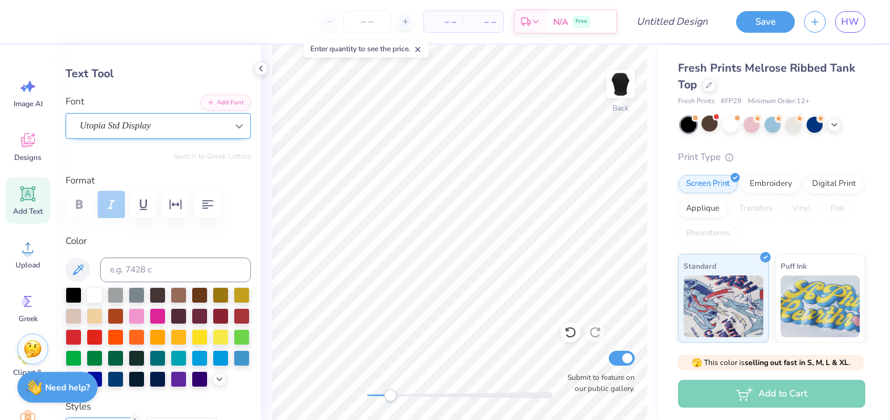
type input "7.25"
type input "8.34"
type input "1.39"
type input "7.24"
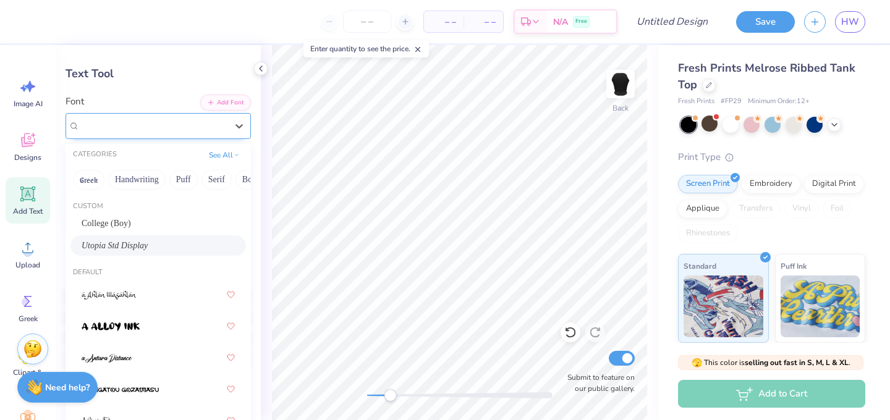
click at [143, 119] on div "Utopia Std Display" at bounding box center [154, 125] width 150 height 19
click at [211, 155] on button "See All" at bounding box center [224, 154] width 38 height 12
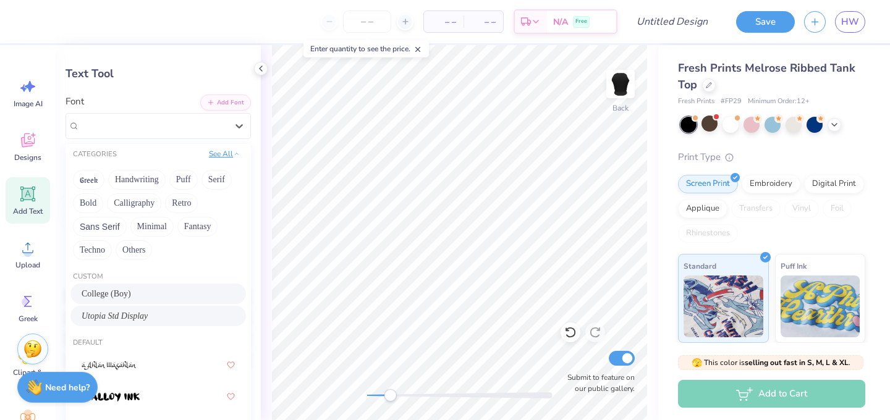
scroll to position [0, 0]
click at [134, 203] on button "Calligraphy" at bounding box center [134, 204] width 54 height 20
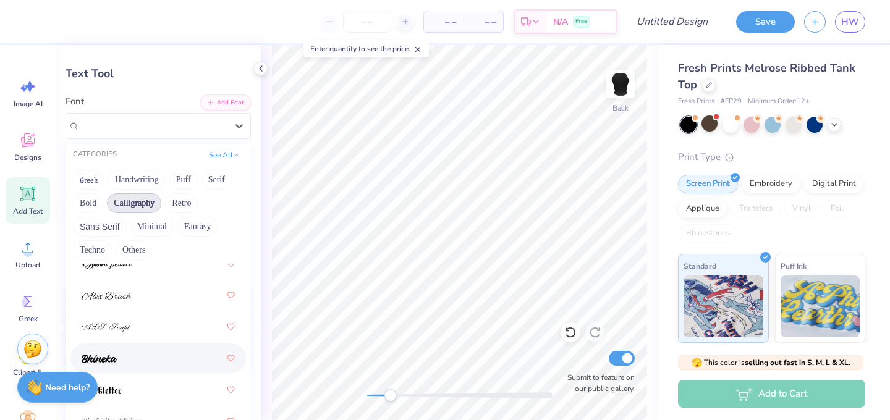
scroll to position [14, 0]
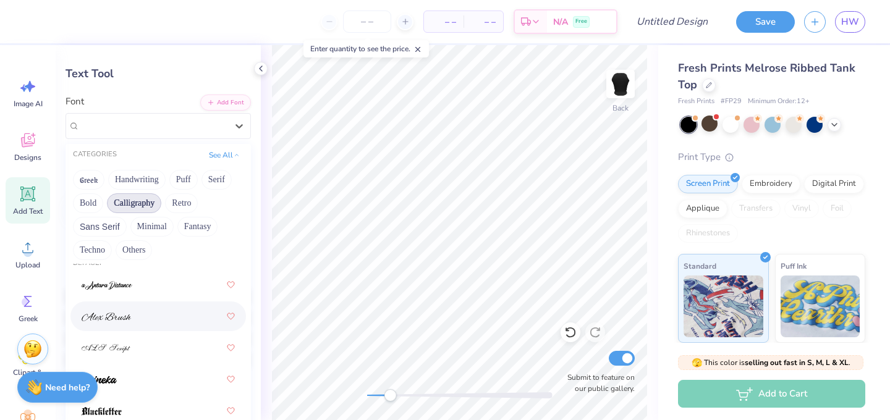
click at [138, 317] on div at bounding box center [158, 316] width 153 height 22
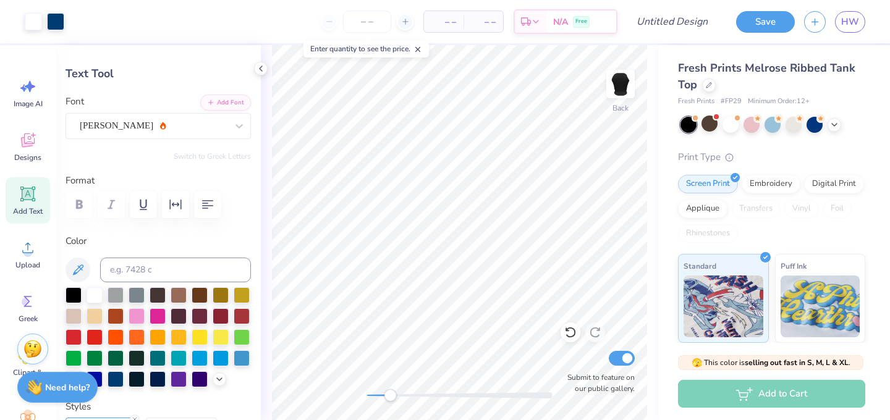
type input "8.27"
type input "1.22"
type input "7.38"
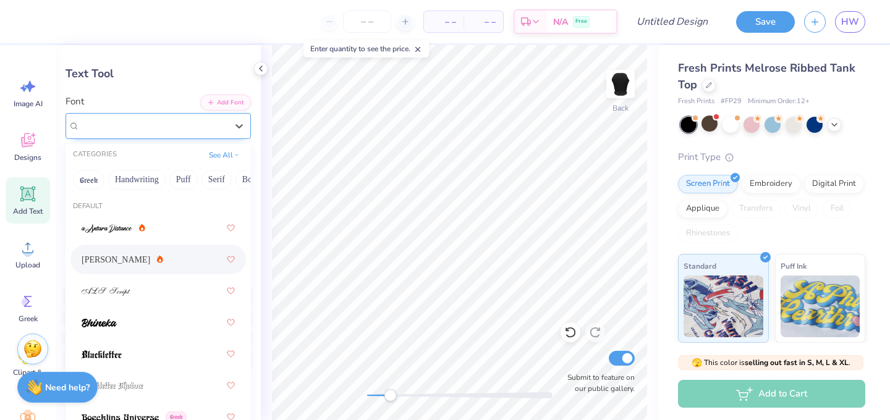
click at [207, 120] on div "Alex Brush" at bounding box center [154, 125] width 150 height 19
click at [168, 235] on div at bounding box center [158, 228] width 153 height 22
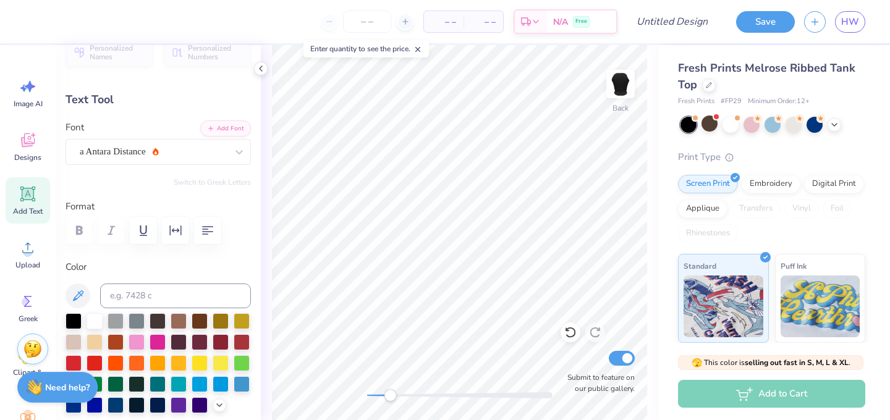
scroll to position [0, 0]
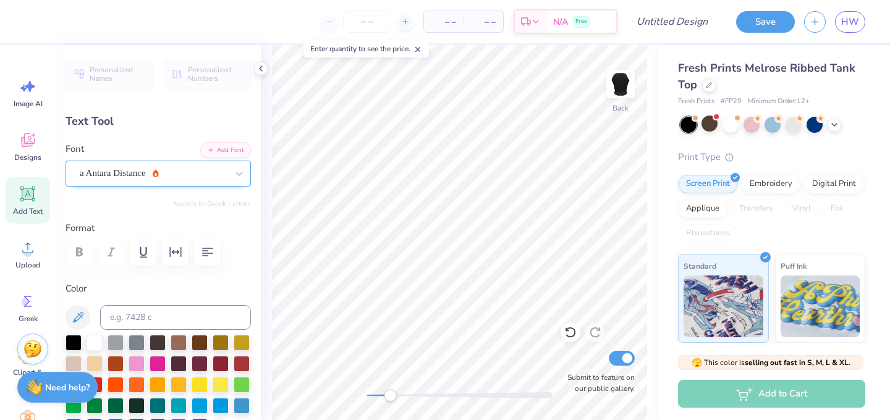
click at [206, 175] on div "a Antara Distance" at bounding box center [154, 173] width 150 height 19
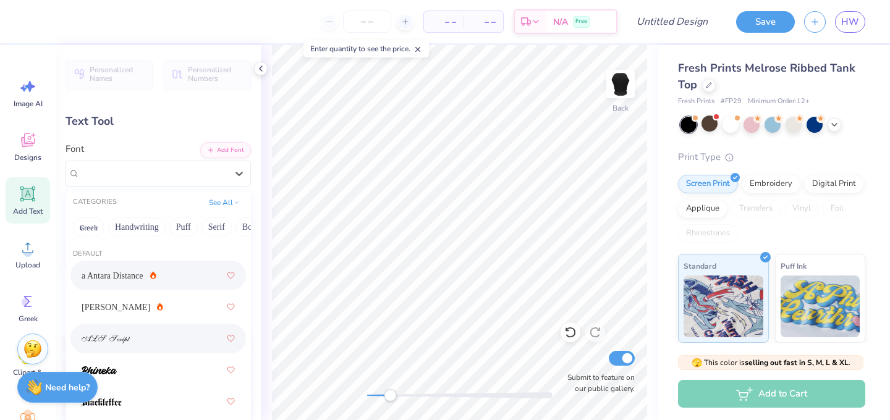
click at [157, 336] on div at bounding box center [158, 339] width 153 height 22
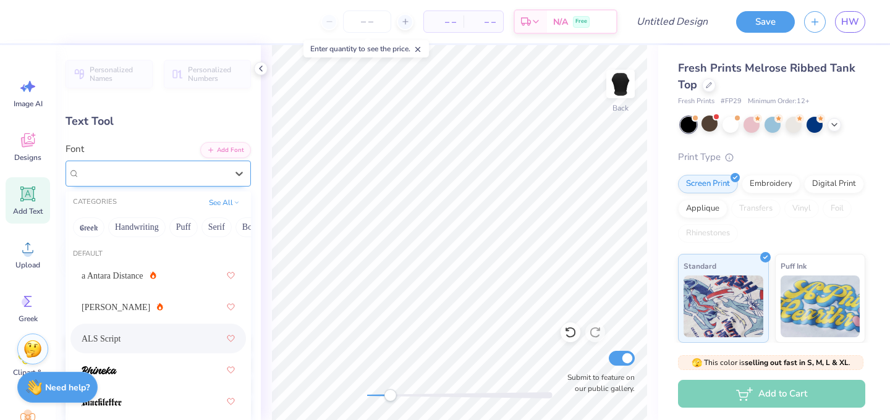
click at [174, 172] on div "ALS Script" at bounding box center [154, 173] width 150 height 19
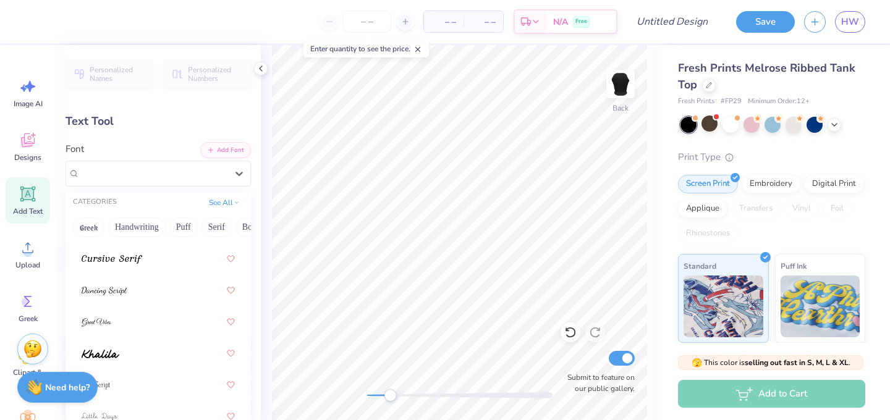
scroll to position [400, 0]
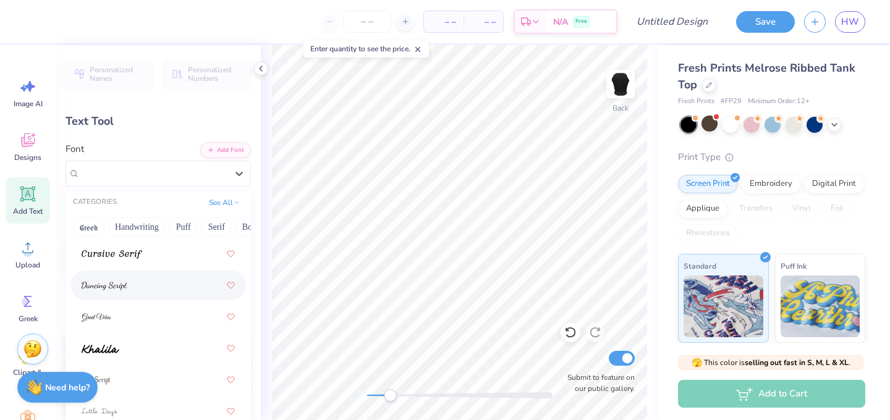
click at [149, 287] on div at bounding box center [158, 286] width 153 height 22
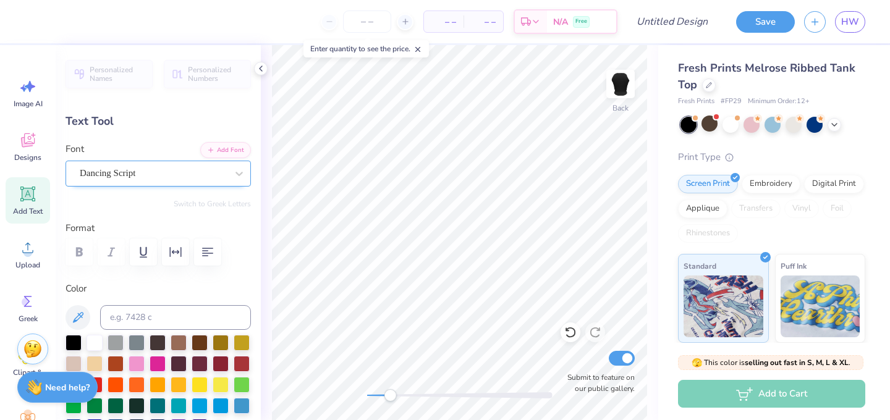
click at [170, 170] on div "Dancing Script" at bounding box center [154, 173] width 150 height 19
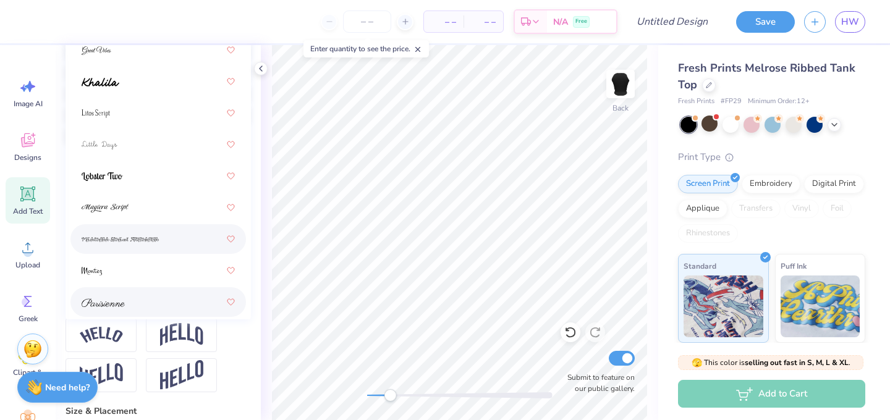
scroll to position [372, 0]
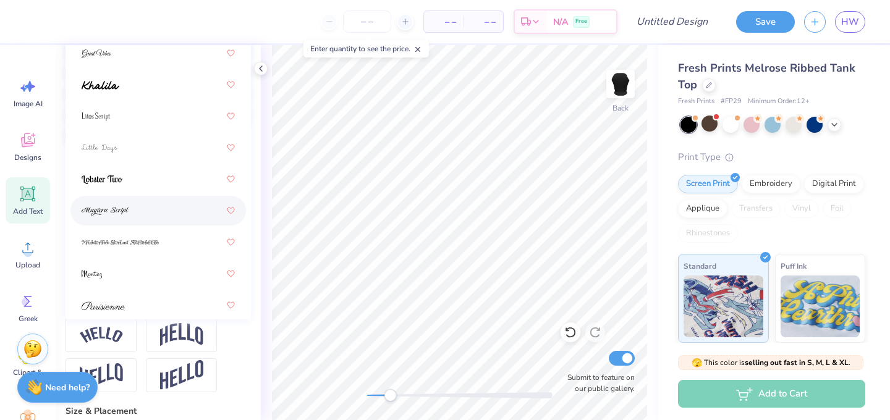
click at [126, 218] on div at bounding box center [158, 211] width 153 height 22
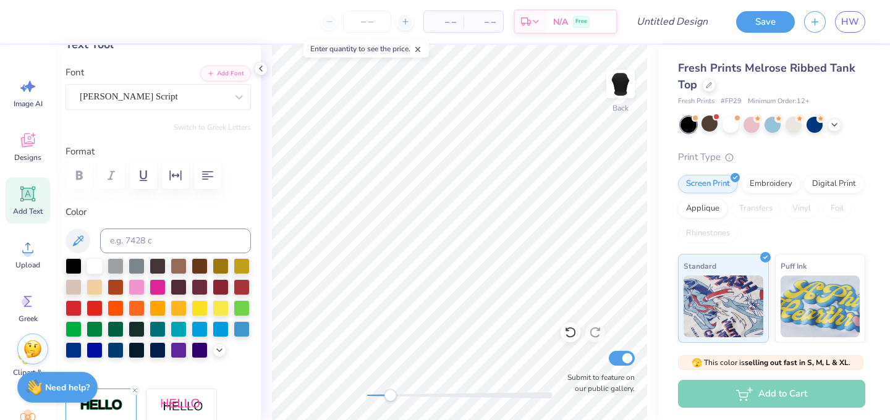
scroll to position [0, 0]
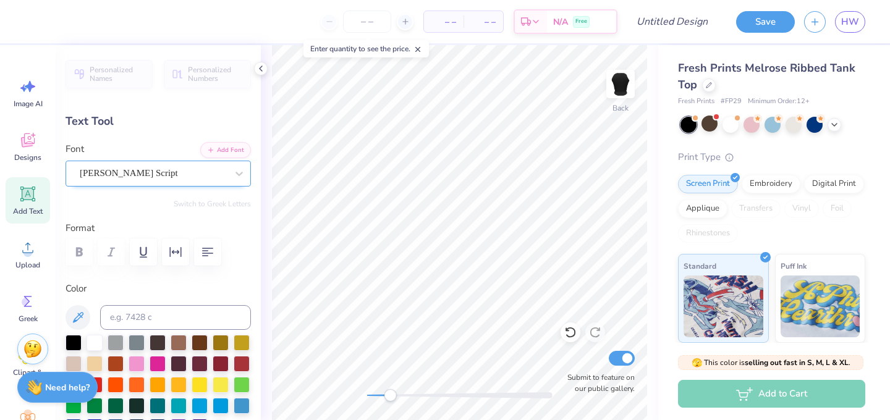
click at [161, 178] on div "Magiera Script" at bounding box center [154, 173] width 150 height 19
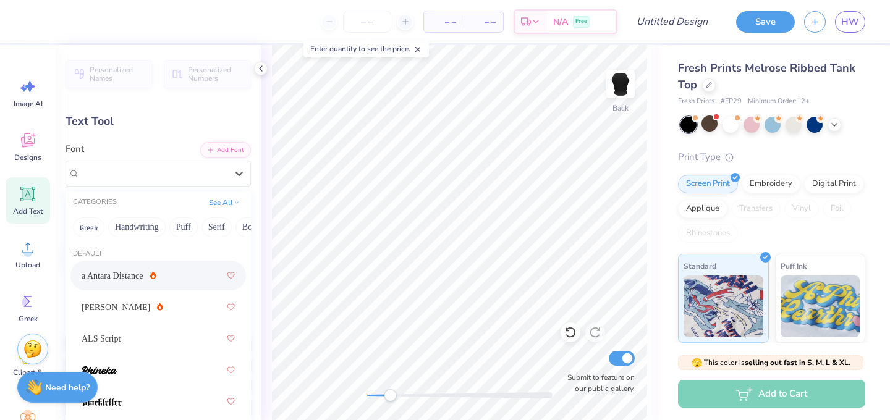
click at [158, 278] on div "a Antara Distance" at bounding box center [158, 276] width 153 height 22
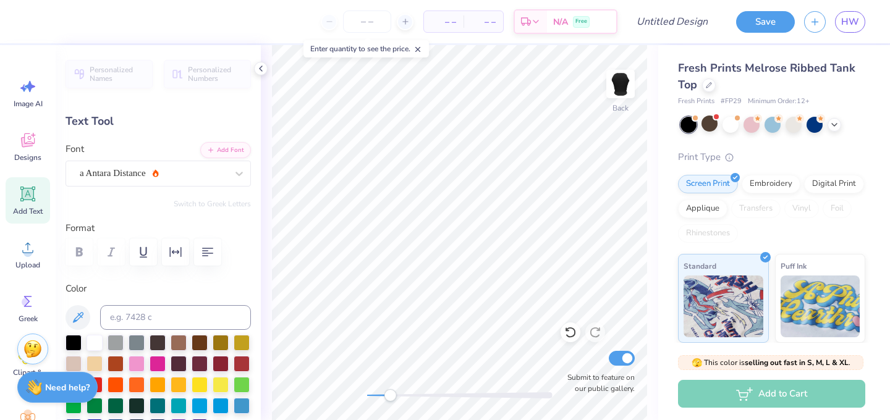
type input "6.49"
type input "1.49"
type input "7.52"
type input "8.40"
type input "1.92"
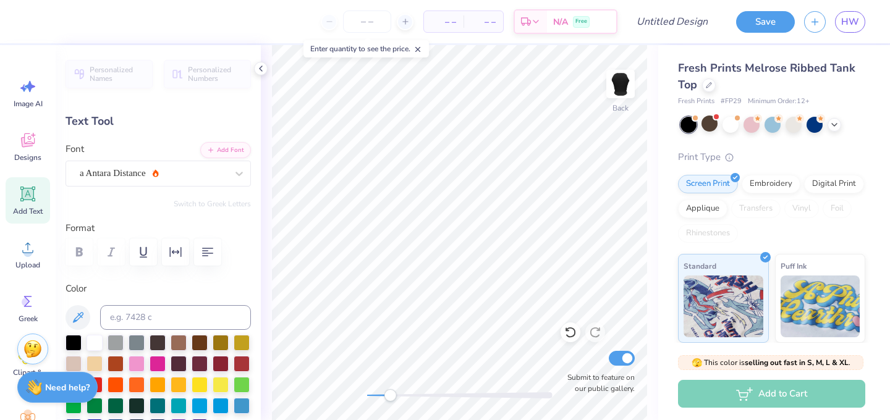
type input "6.61"
click at [190, 177] on div "a Antara Distance" at bounding box center [154, 173] width 150 height 19
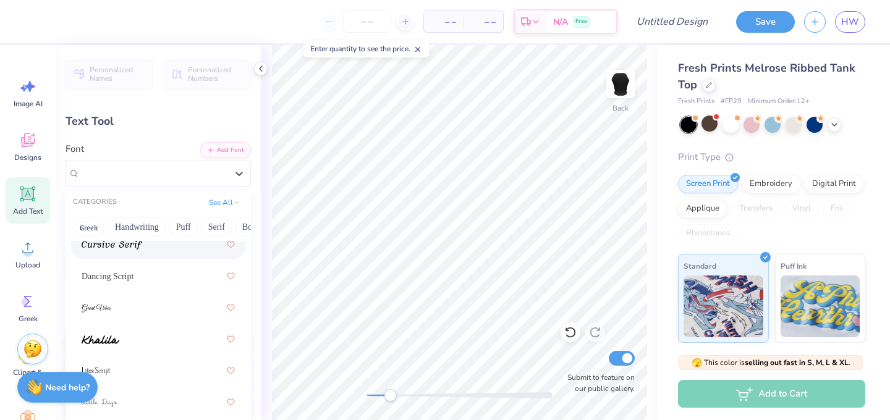
scroll to position [410, 0]
click at [181, 306] on div at bounding box center [158, 307] width 153 height 22
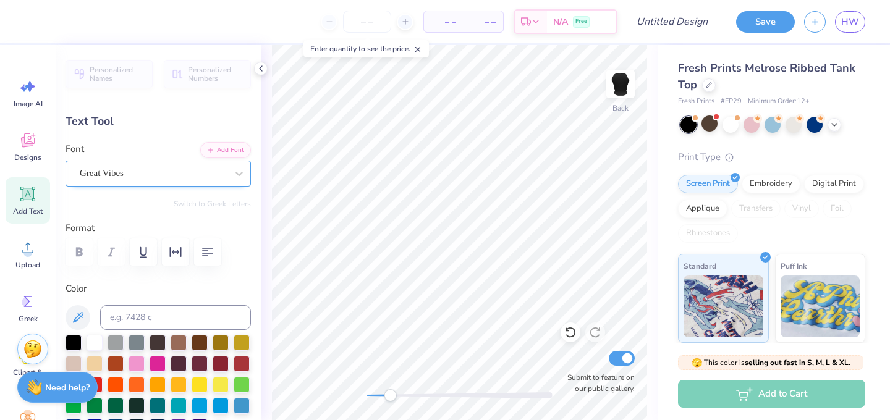
click at [212, 177] on div "Great Vibes" at bounding box center [154, 173] width 150 height 19
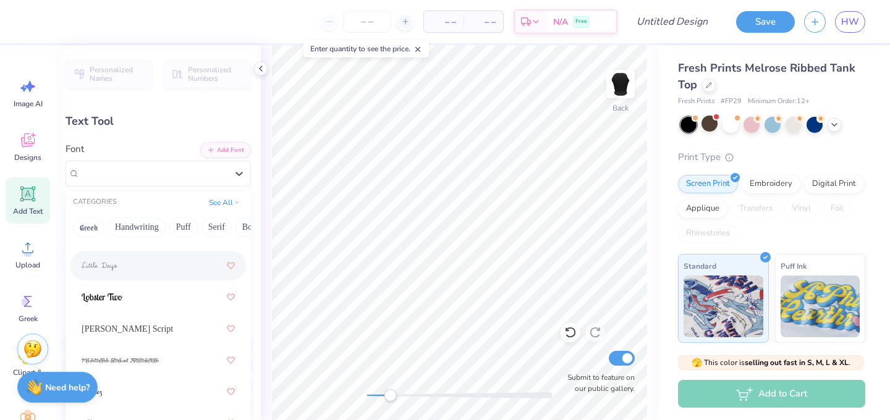
scroll to position [572, 0]
click at [162, 275] on div at bounding box center [158, 271] width 153 height 22
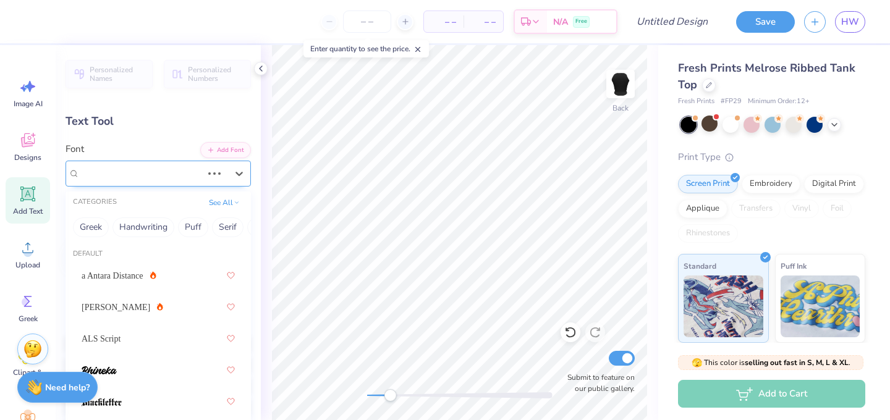
click at [145, 181] on div at bounding box center [141, 173] width 122 height 17
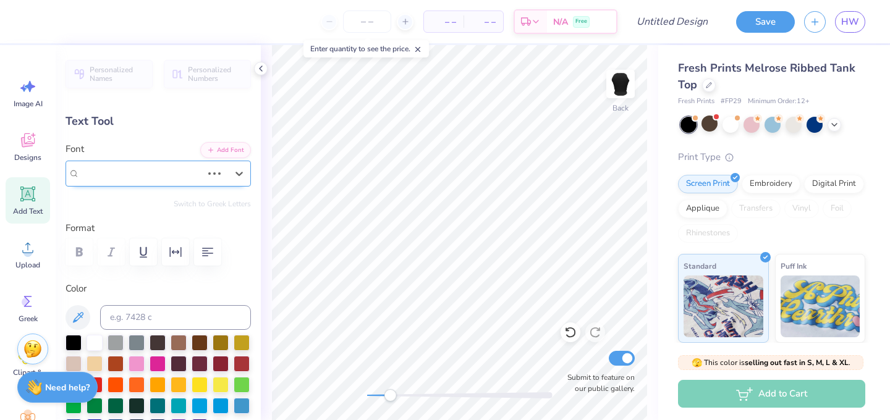
click at [202, 168] on div "Great Vibes" at bounding box center [141, 173] width 122 height 14
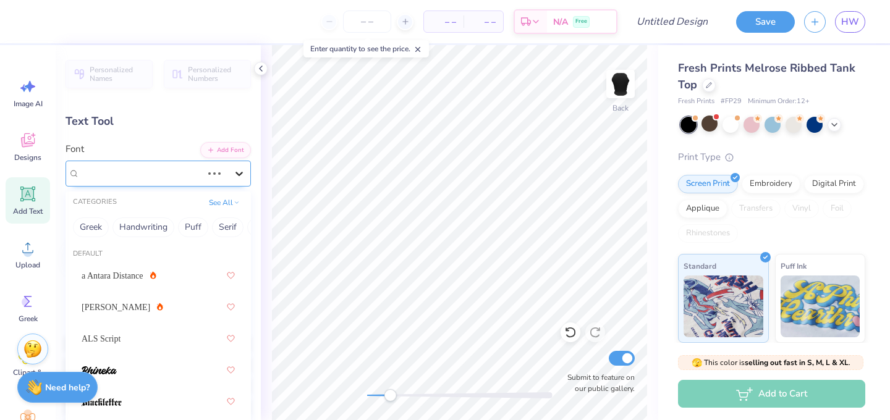
click at [240, 174] on icon at bounding box center [239, 174] width 7 height 4
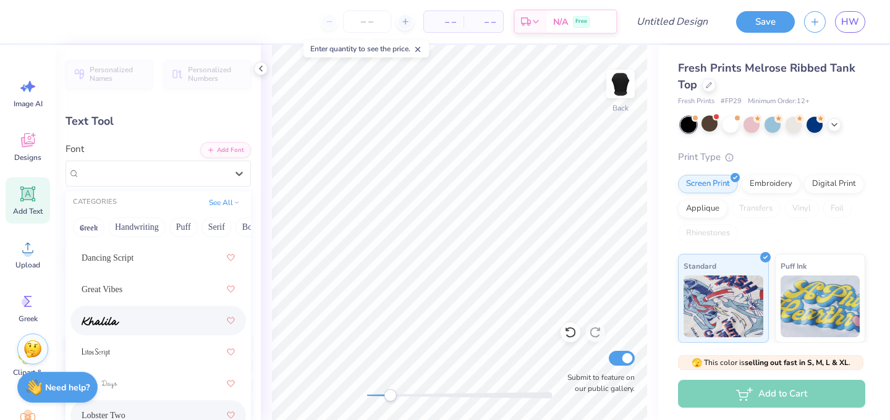
scroll to position [417, 0]
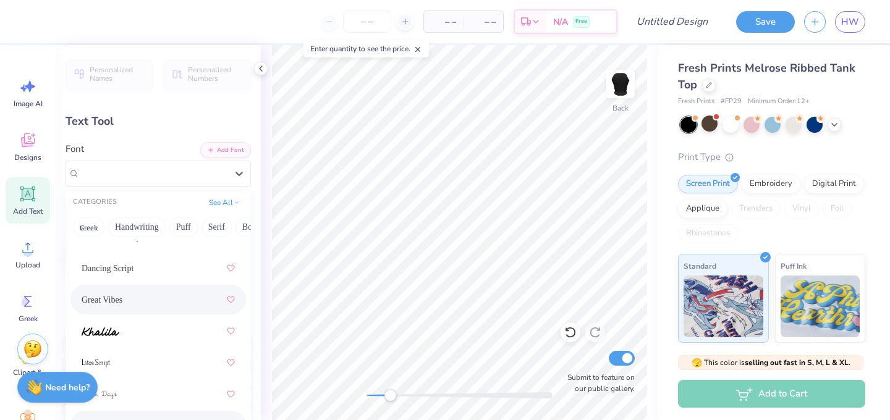
click at [105, 299] on span "Great Vibes" at bounding box center [102, 300] width 41 height 13
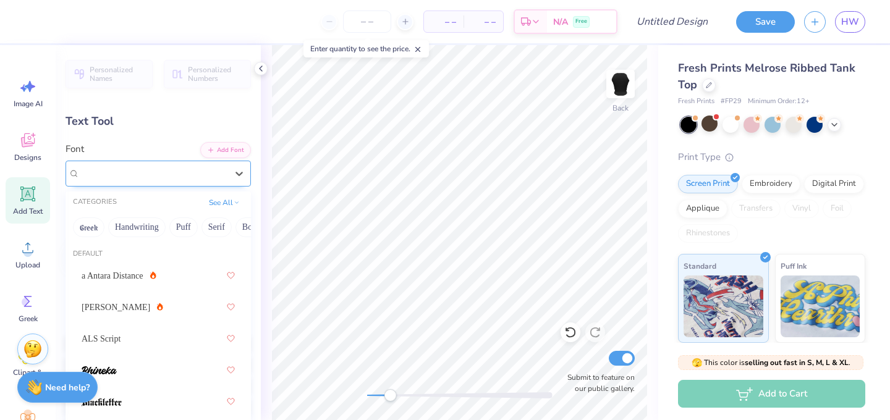
click at [193, 176] on div "Great Vibes" at bounding box center [154, 173] width 150 height 19
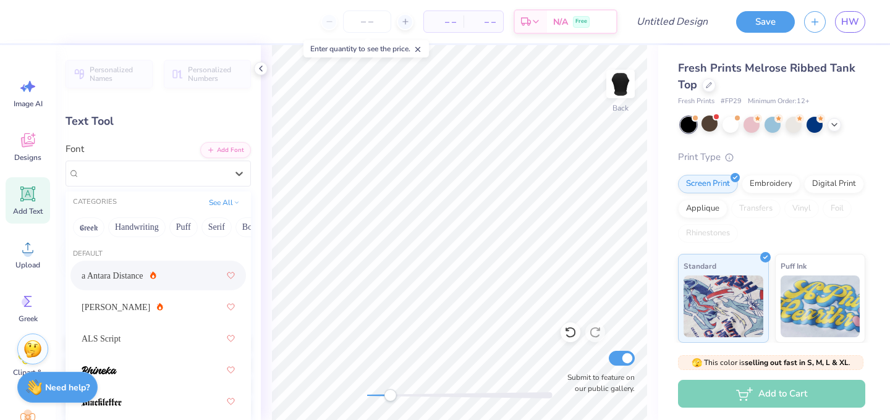
click at [142, 273] on div "a Antara Distance" at bounding box center [158, 276] width 153 height 22
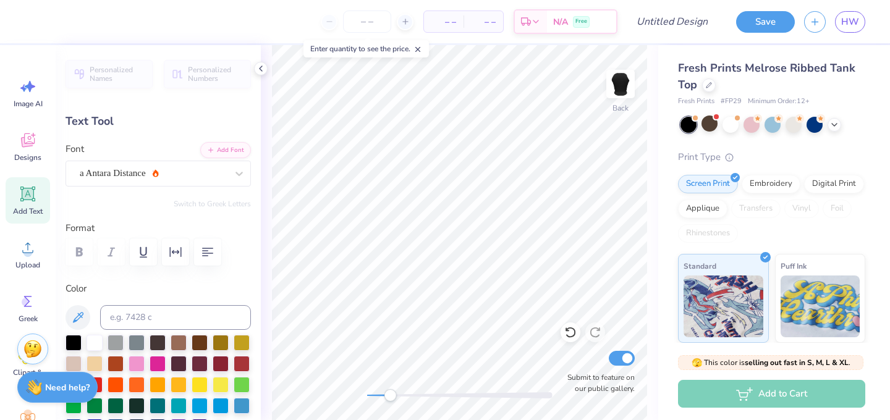
type input "7.71"
type input "1.77"
type input "6.86"
type input "8.76"
type input "2.01"
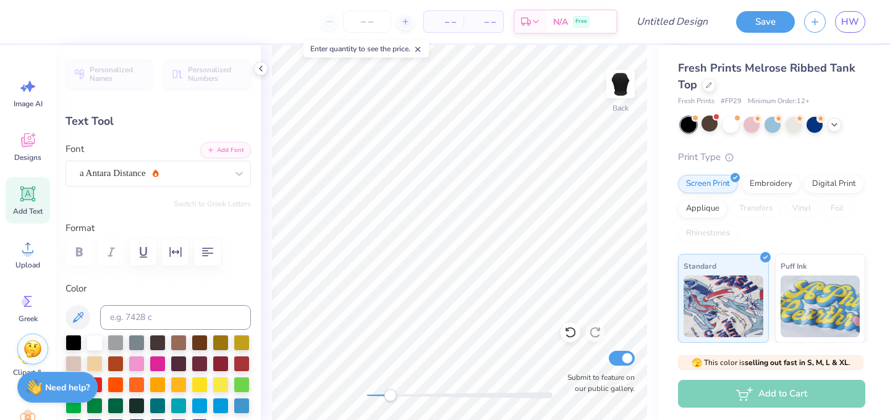
type input "6.93"
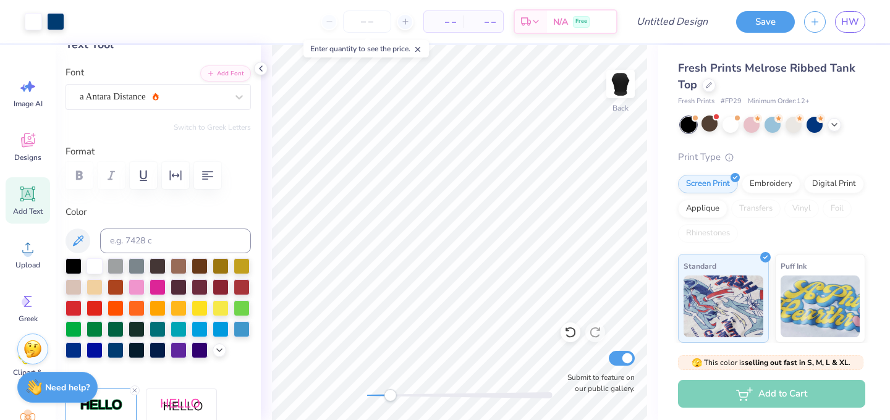
scroll to position [87, 0]
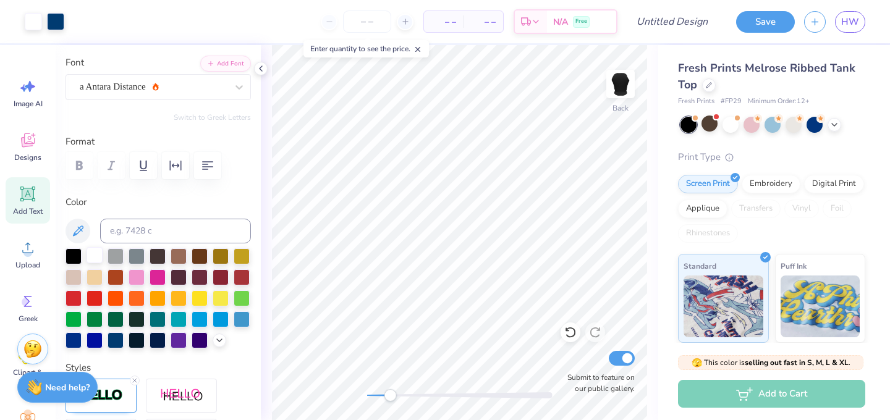
click at [88, 257] on div at bounding box center [95, 255] width 16 height 16
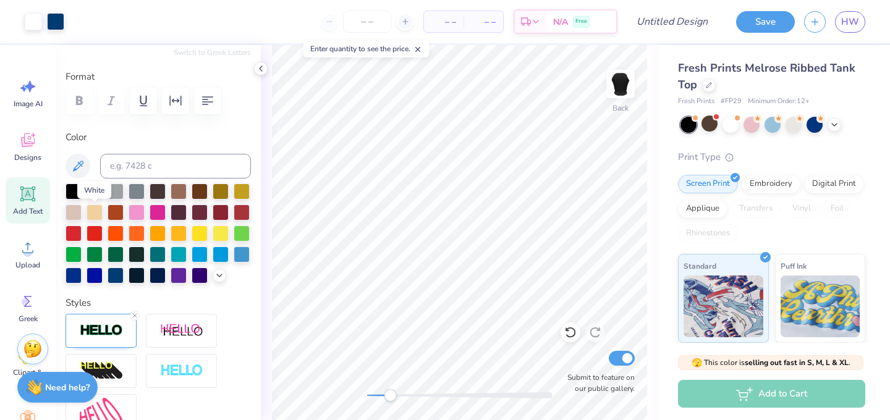
scroll to position [166, 0]
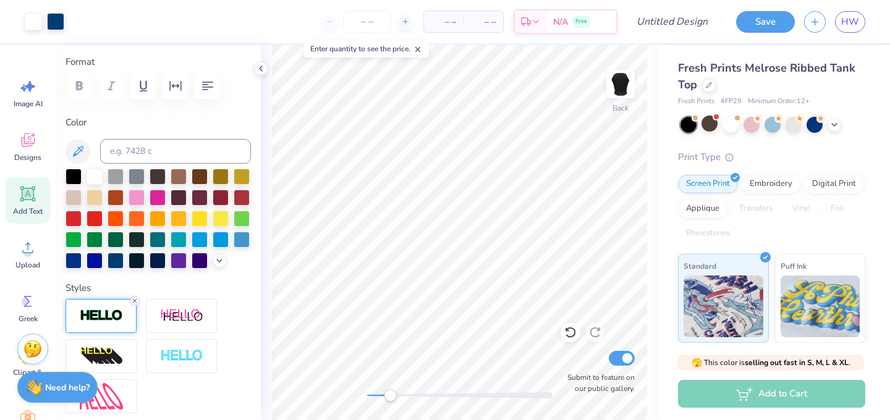
click at [135, 300] on line at bounding box center [135, 301] width 4 height 4
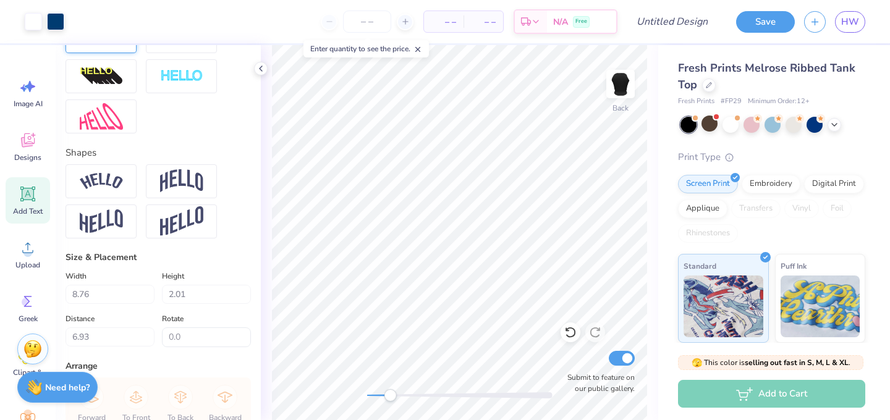
scroll to position [443, 0]
